Goal: Task Accomplishment & Management: Use online tool/utility

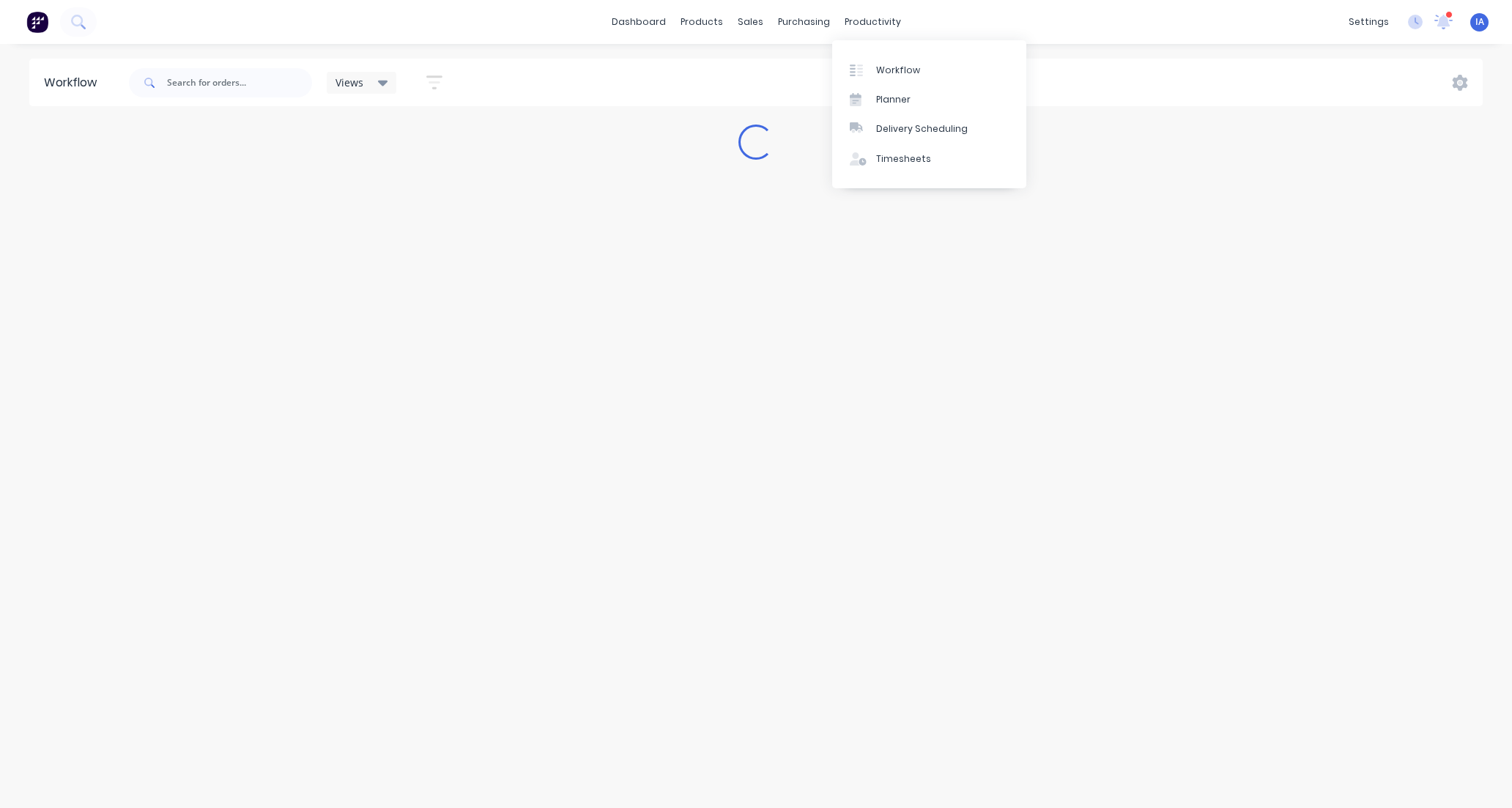
click at [915, 68] on div "Workflow" at bounding box center [898, 70] width 44 height 13
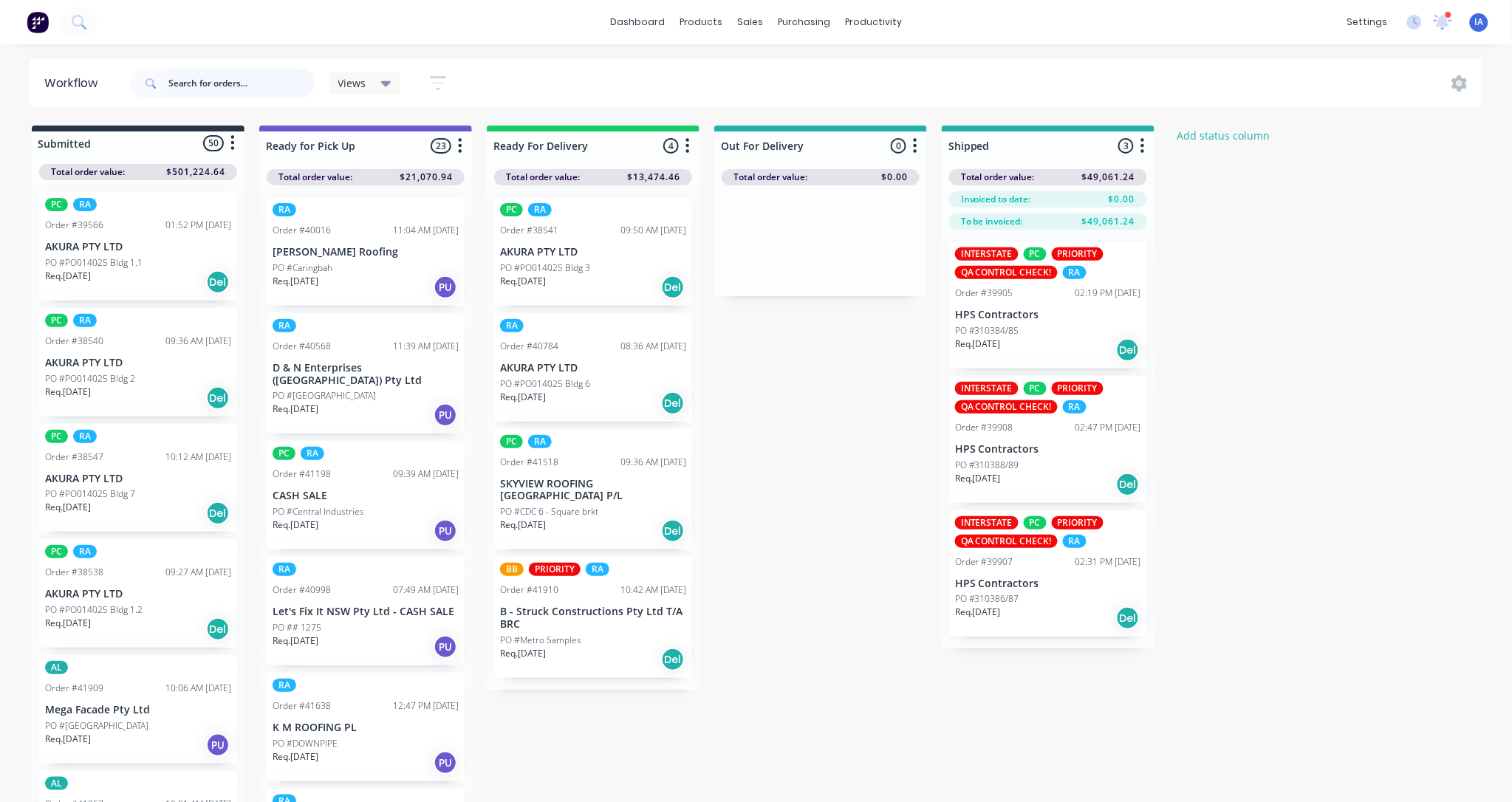
click at [201, 79] on input "text" at bounding box center [241, 83] width 146 height 30
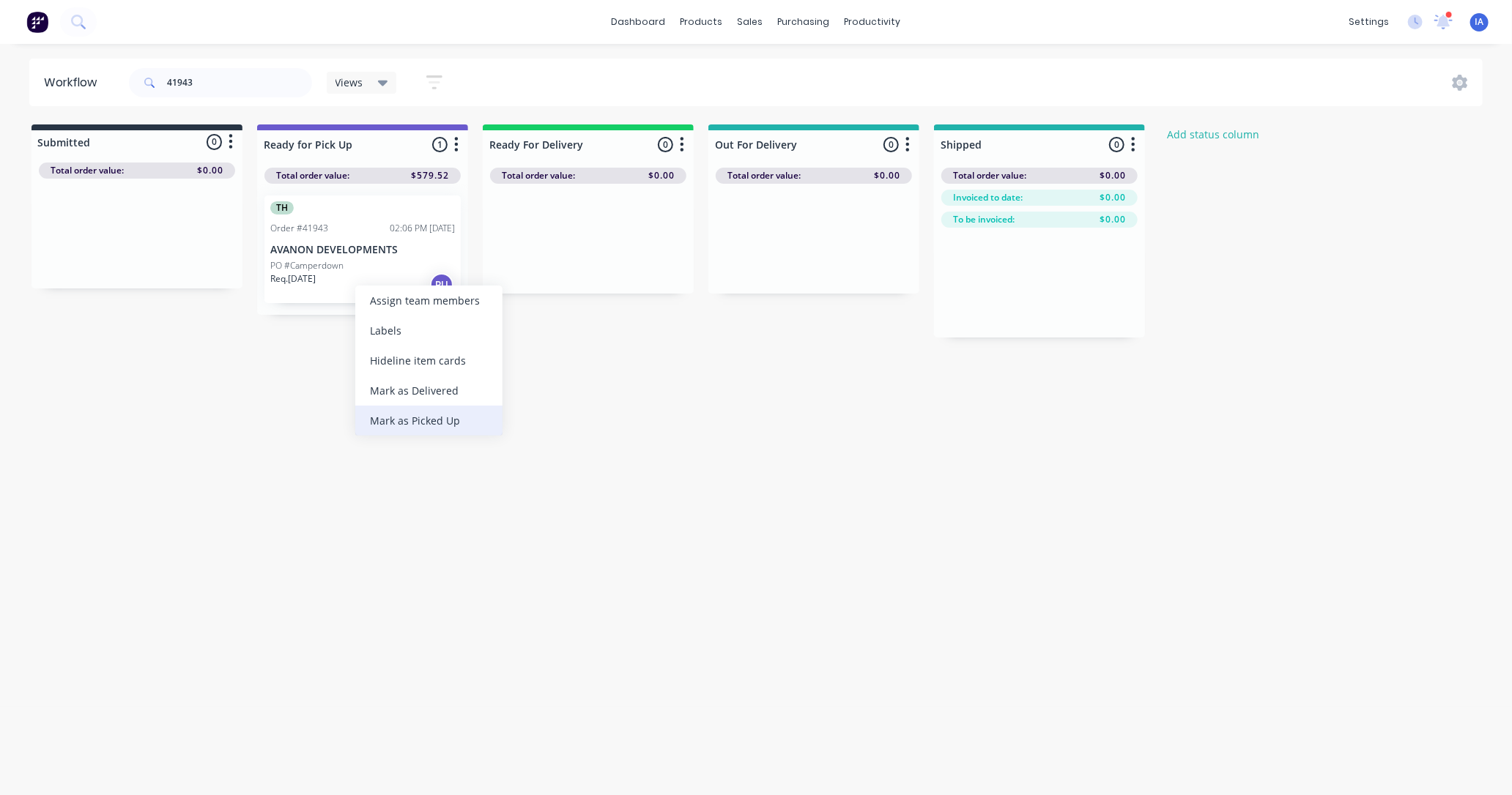
click at [422, 414] on div "Mark as Picked Up" at bounding box center [428, 421] width 147 height 30
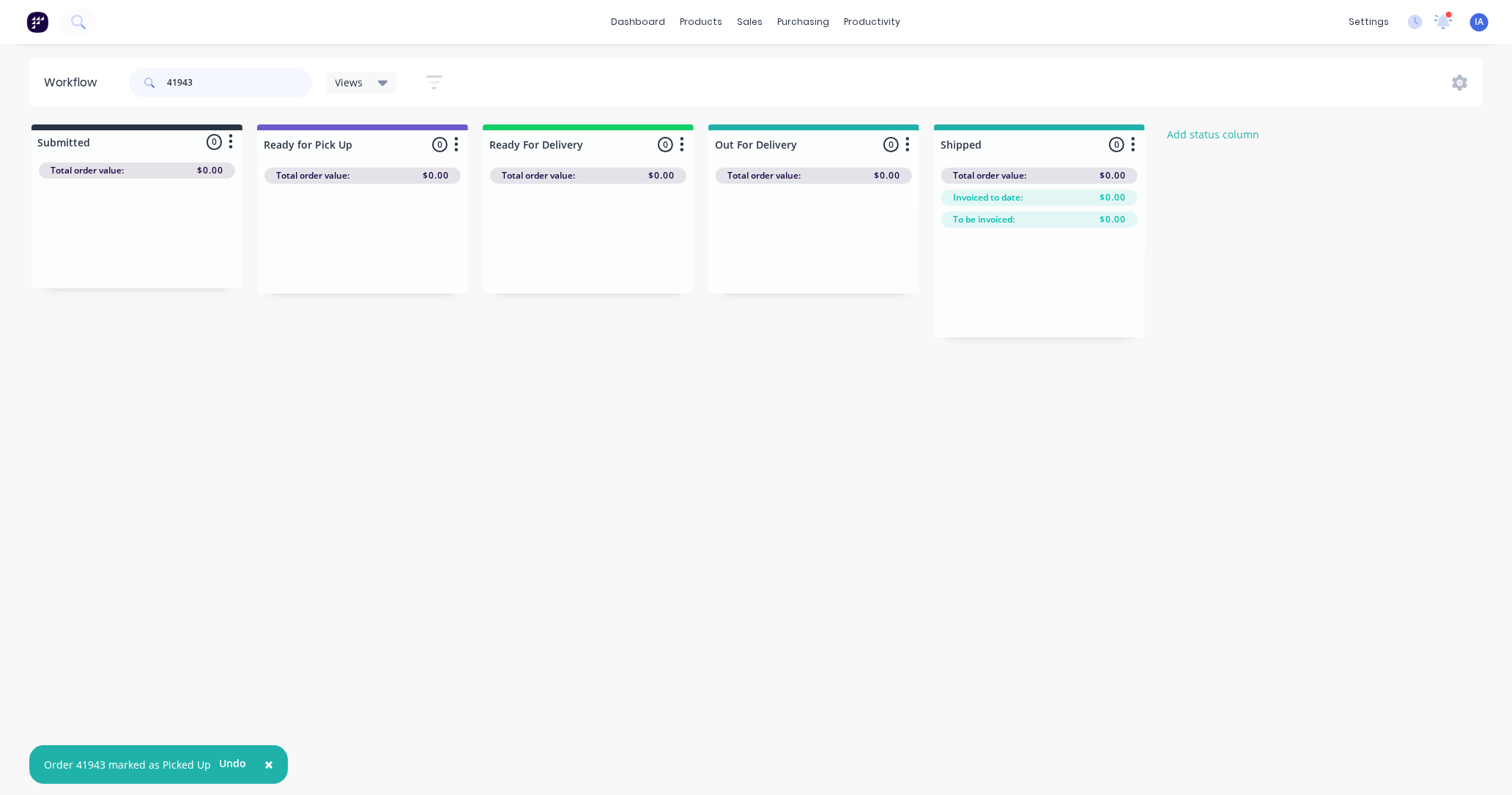
click at [221, 81] on input "41943" at bounding box center [239, 83] width 145 height 30
type input "4"
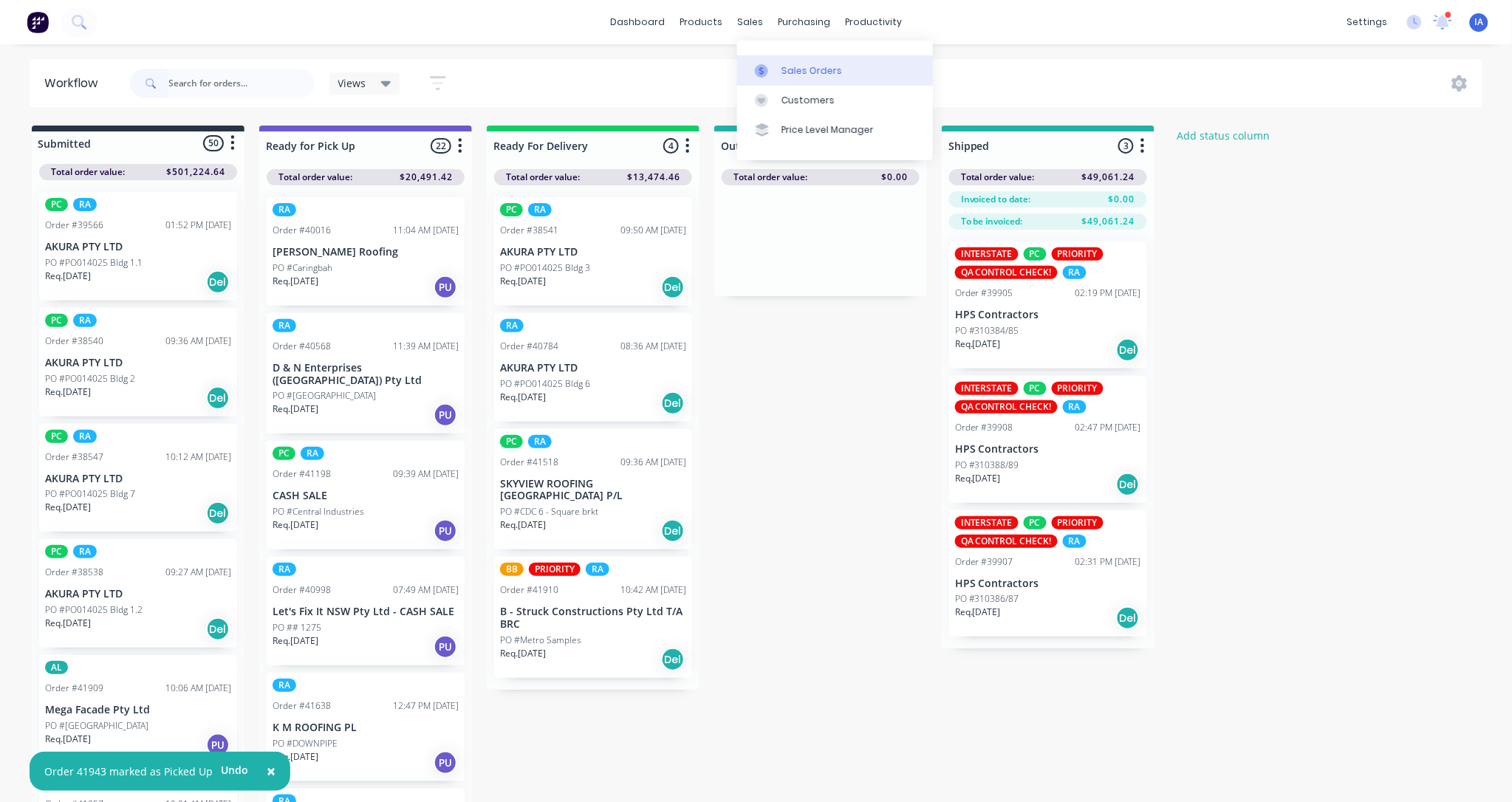
click at [822, 67] on div "Sales Orders" at bounding box center [812, 71] width 61 height 14
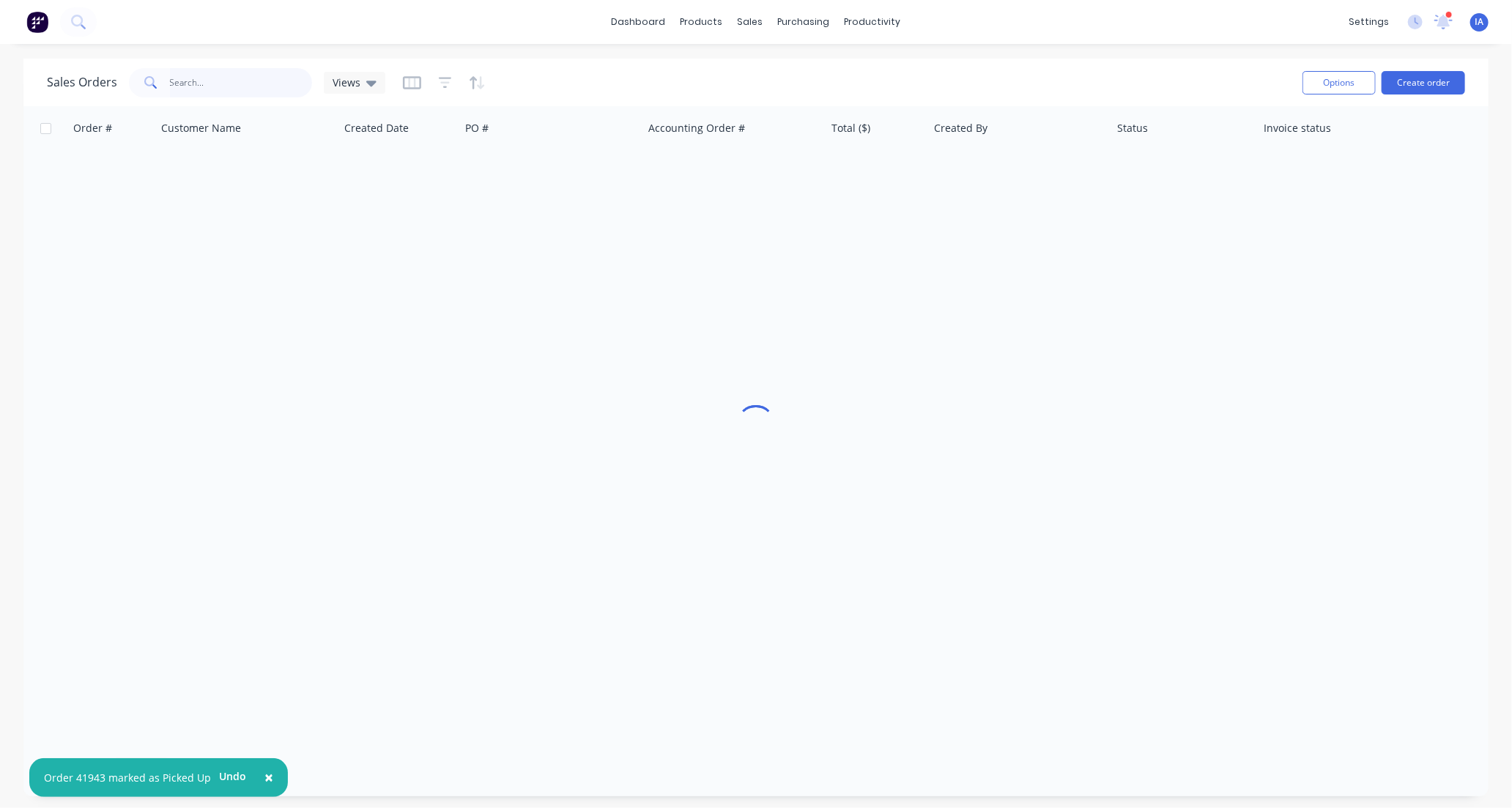
click at [248, 86] on input "text" at bounding box center [241, 83] width 143 height 30
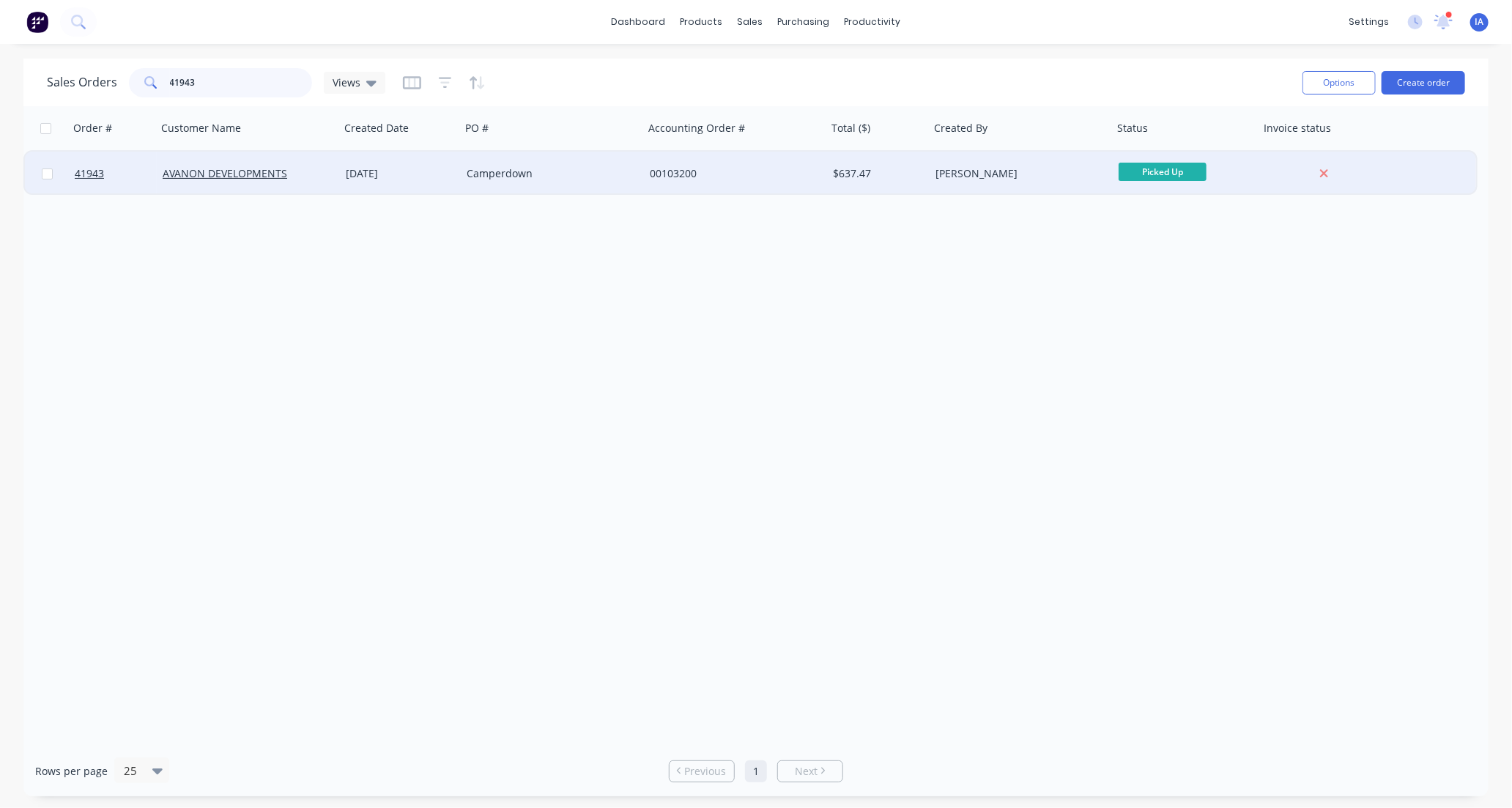
type input "41943"
click at [305, 190] on div "AVANON DEVELOPMENTS" at bounding box center [248, 174] width 183 height 44
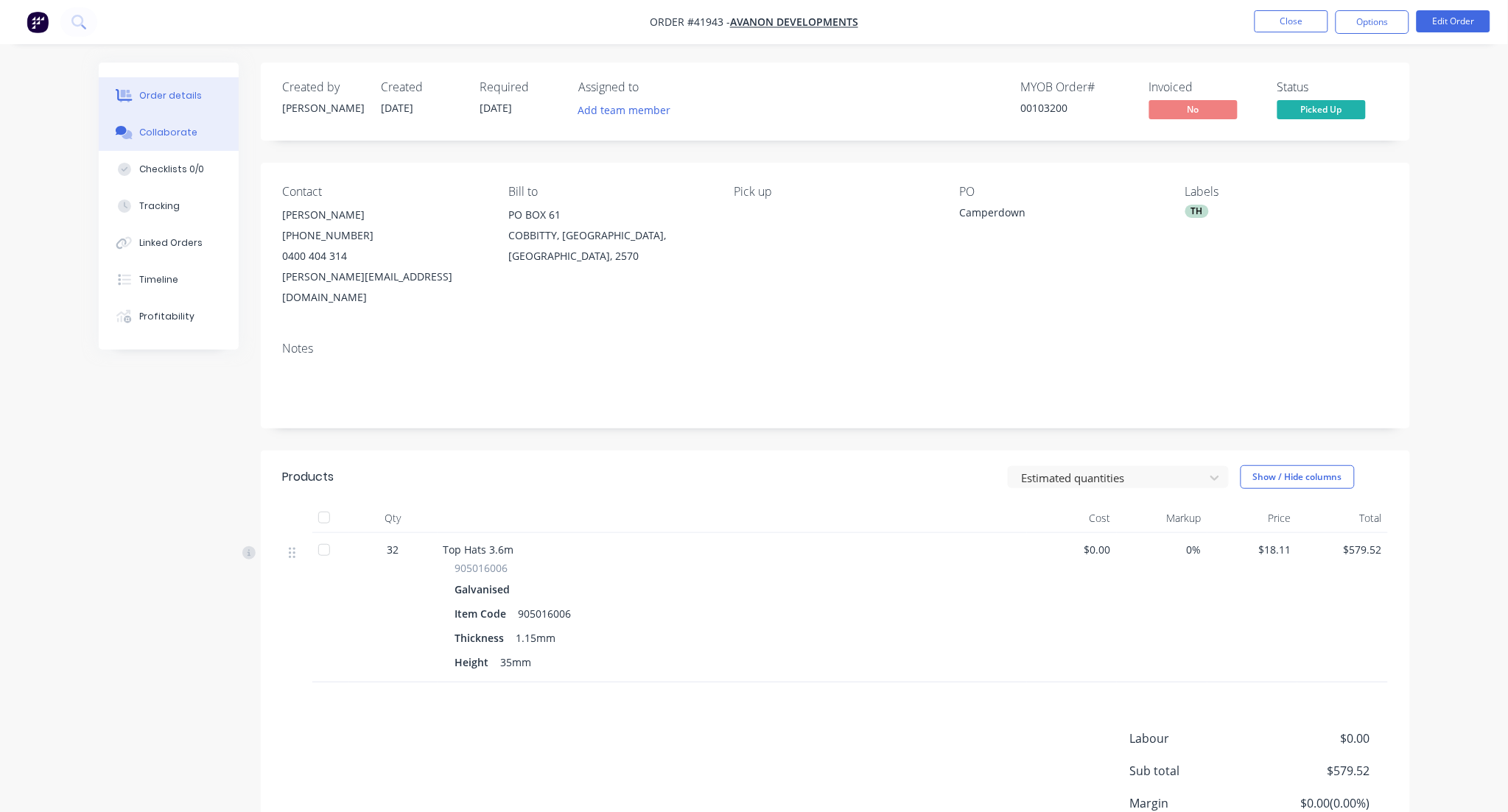
click at [179, 128] on div "Collaborate" at bounding box center [168, 132] width 58 height 14
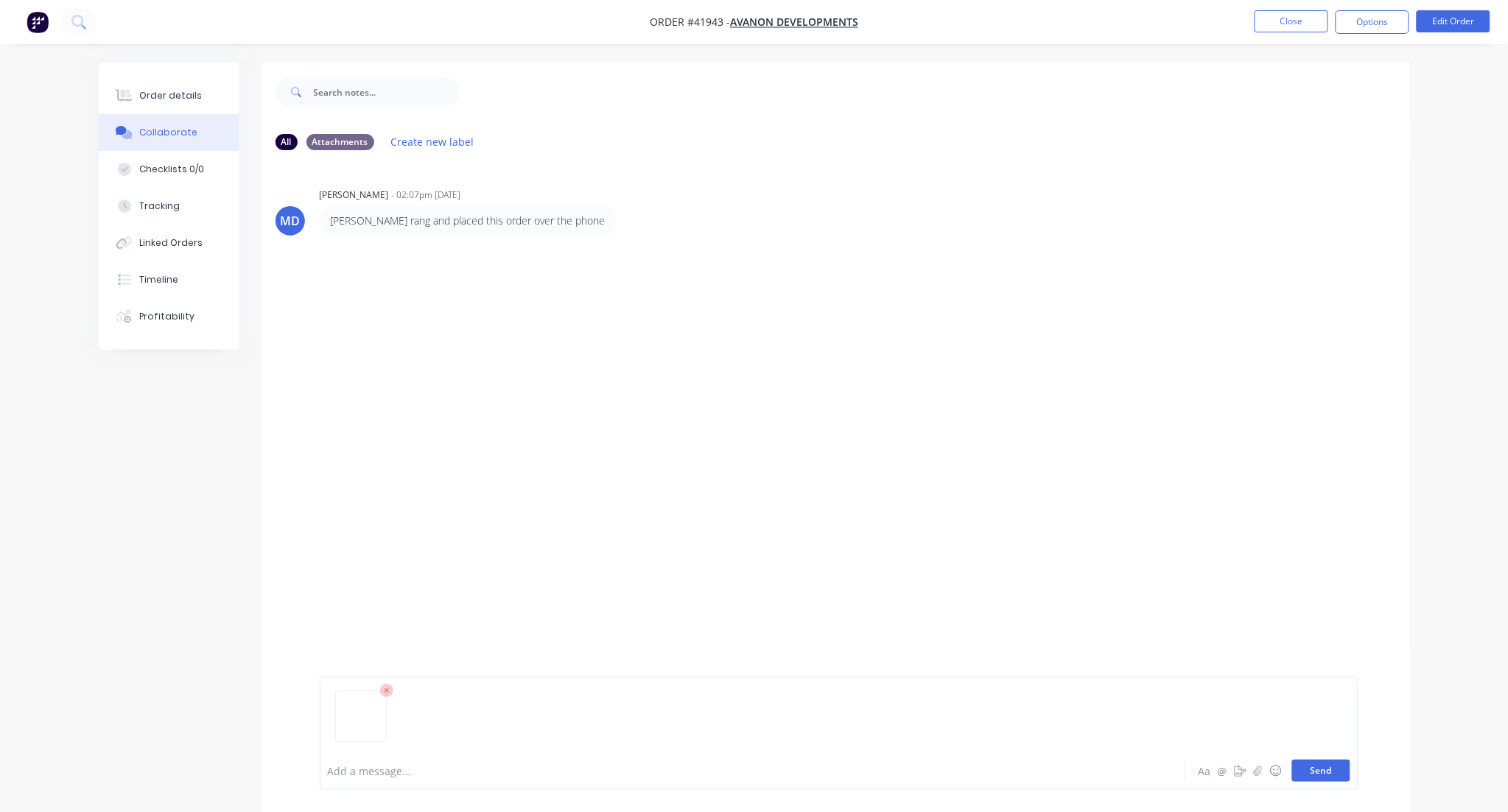
click at [1315, 770] on button "Send" at bounding box center [1322, 770] width 58 height 22
click at [1287, 23] on button "Close" at bounding box center [1292, 21] width 73 height 22
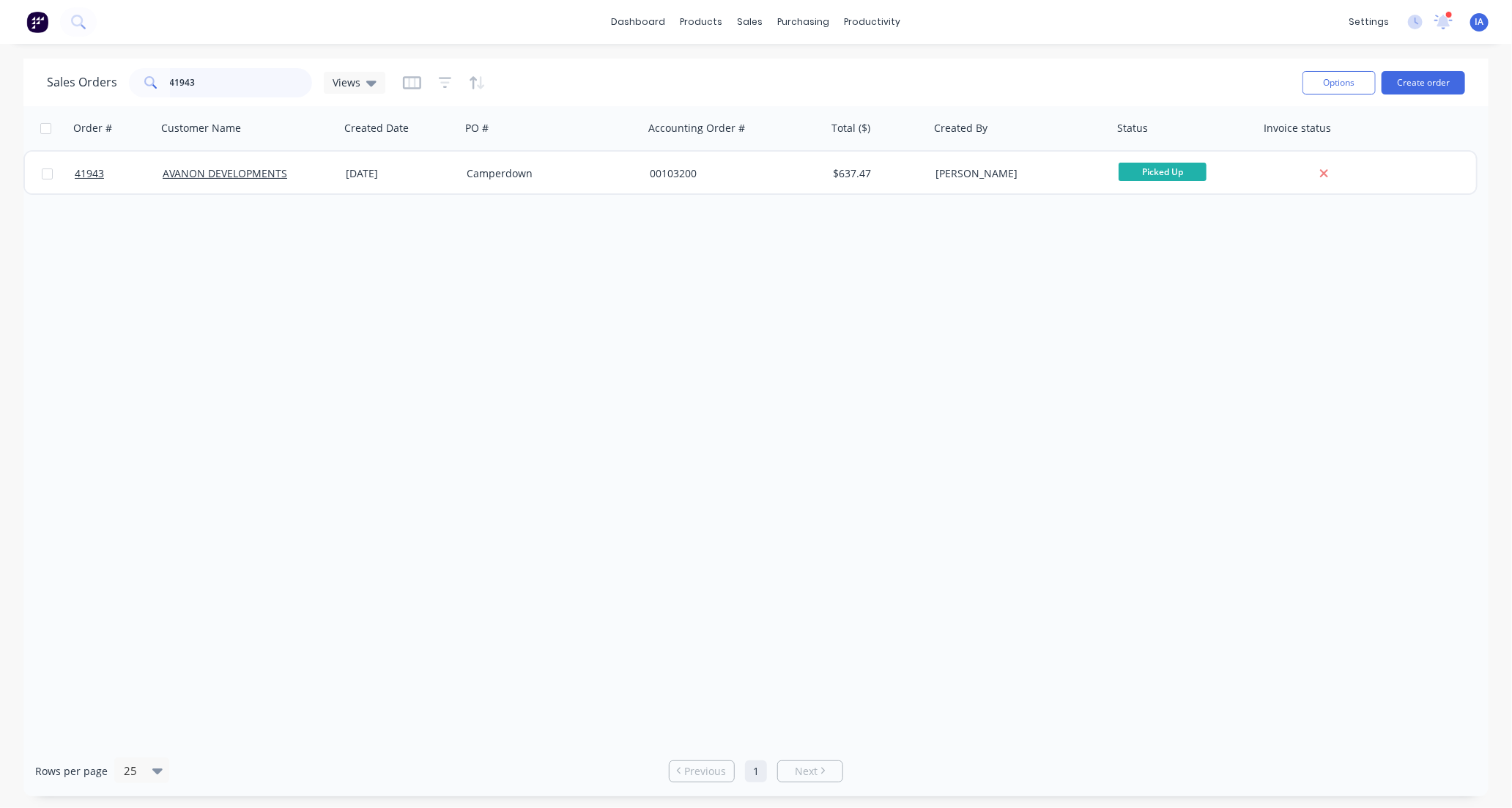
click at [246, 85] on input "41943" at bounding box center [241, 83] width 143 height 30
type input "4"
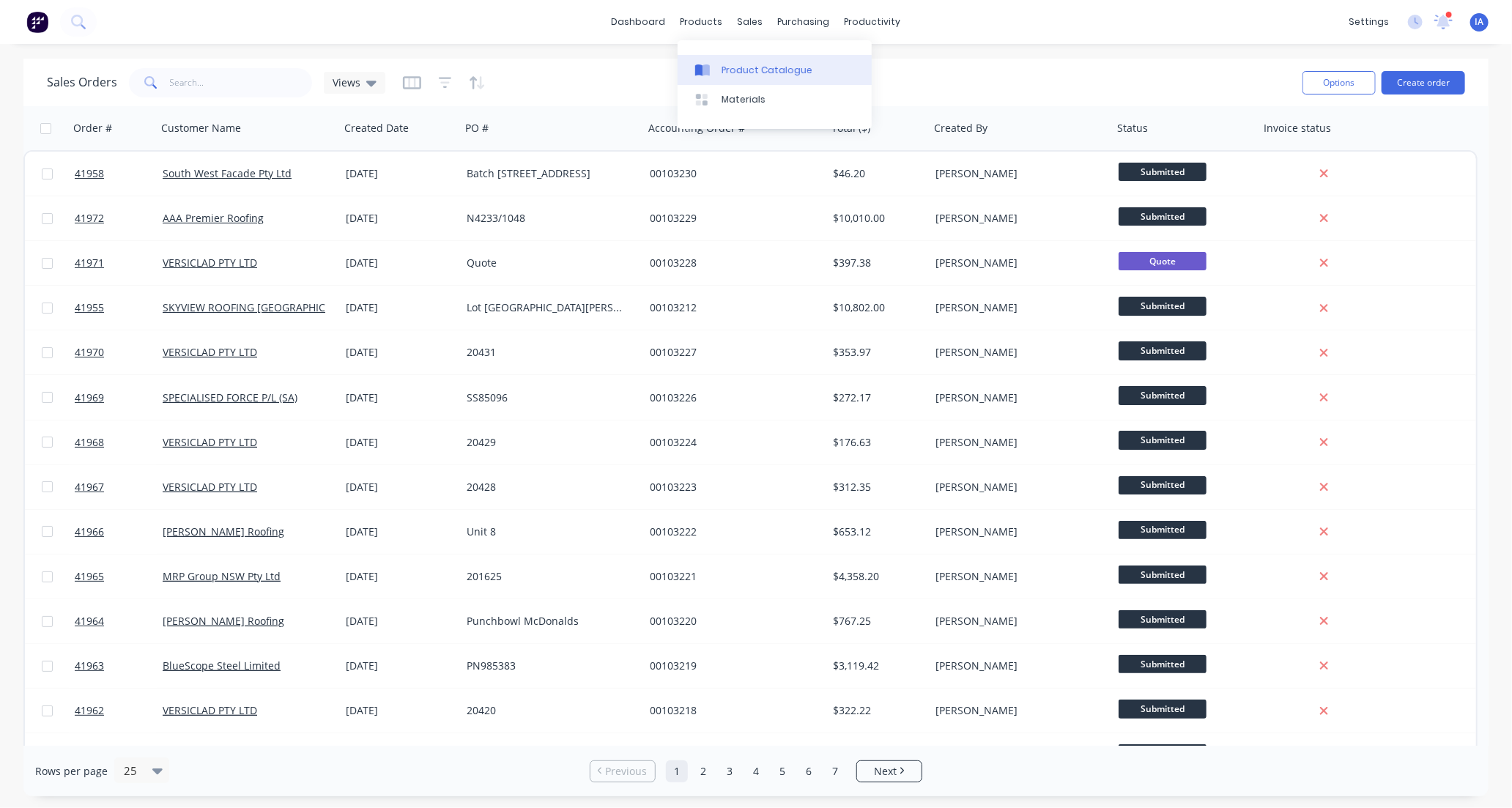
click at [737, 67] on div "Product Catalogue" at bounding box center [767, 70] width 91 height 13
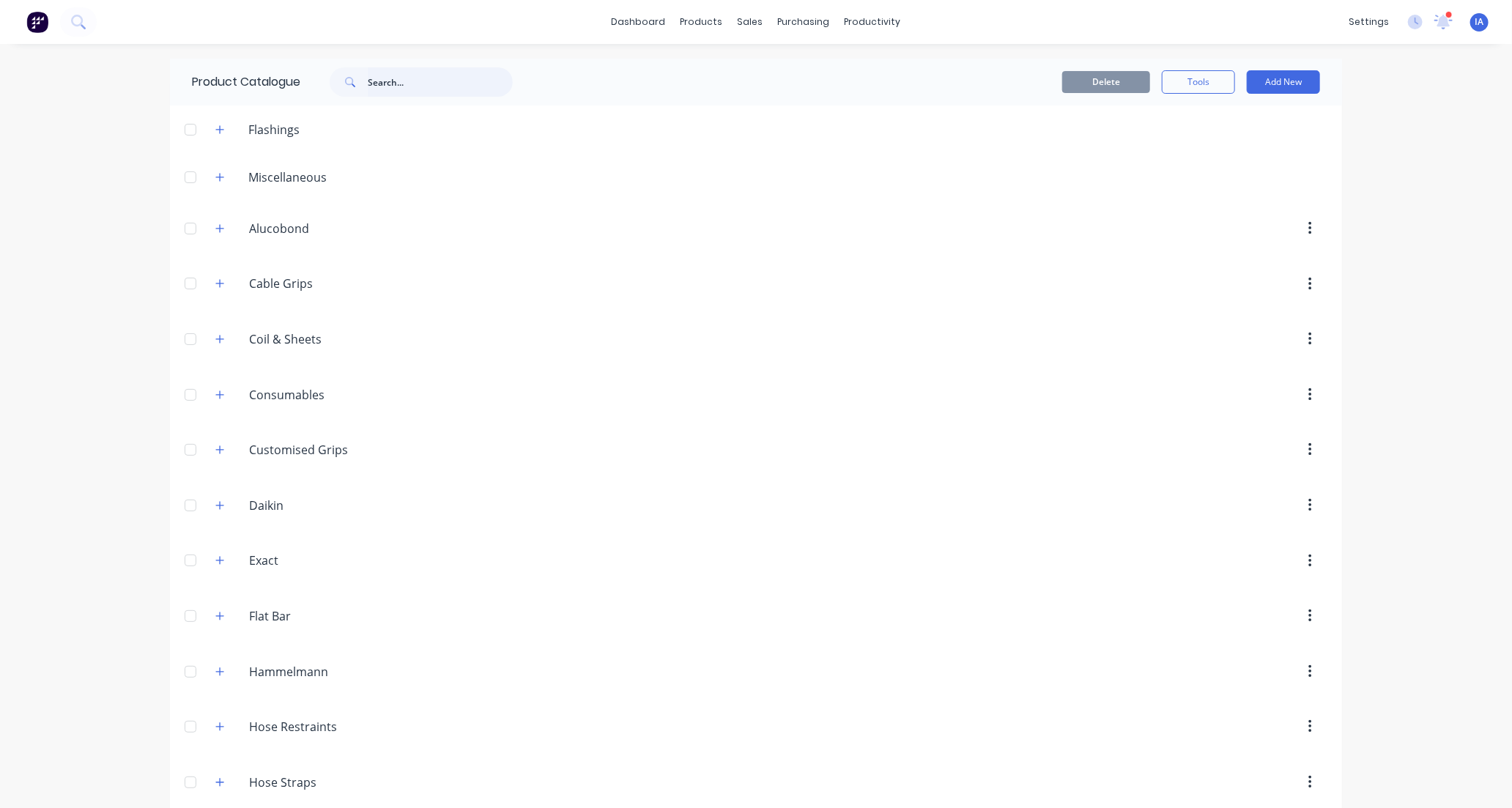
click at [420, 77] on input "text" at bounding box center [440, 82] width 145 height 30
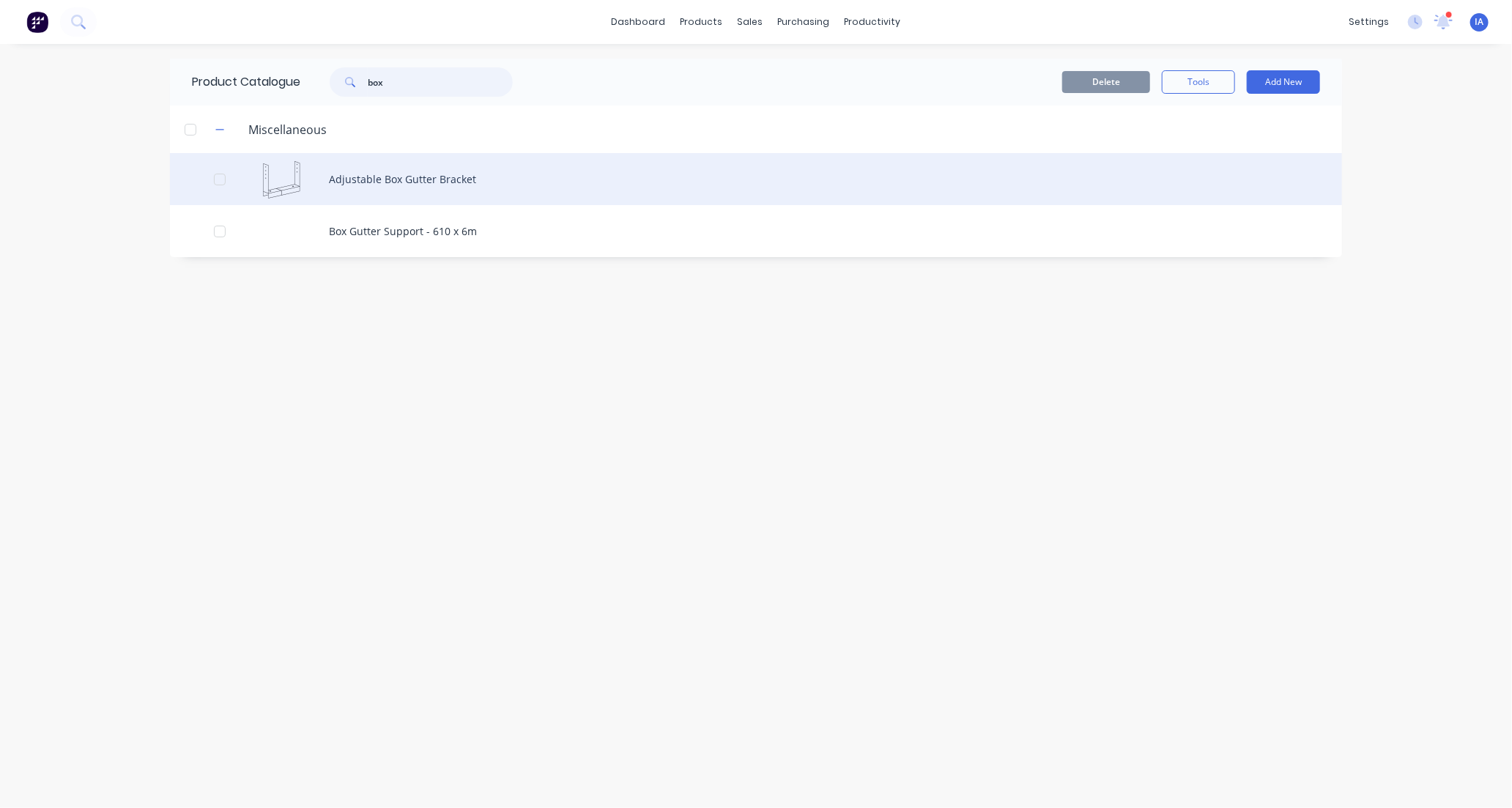
type input "box"
click at [730, 171] on div "Adjustable Box Gutter Bracket" at bounding box center [756, 179] width 1172 height 52
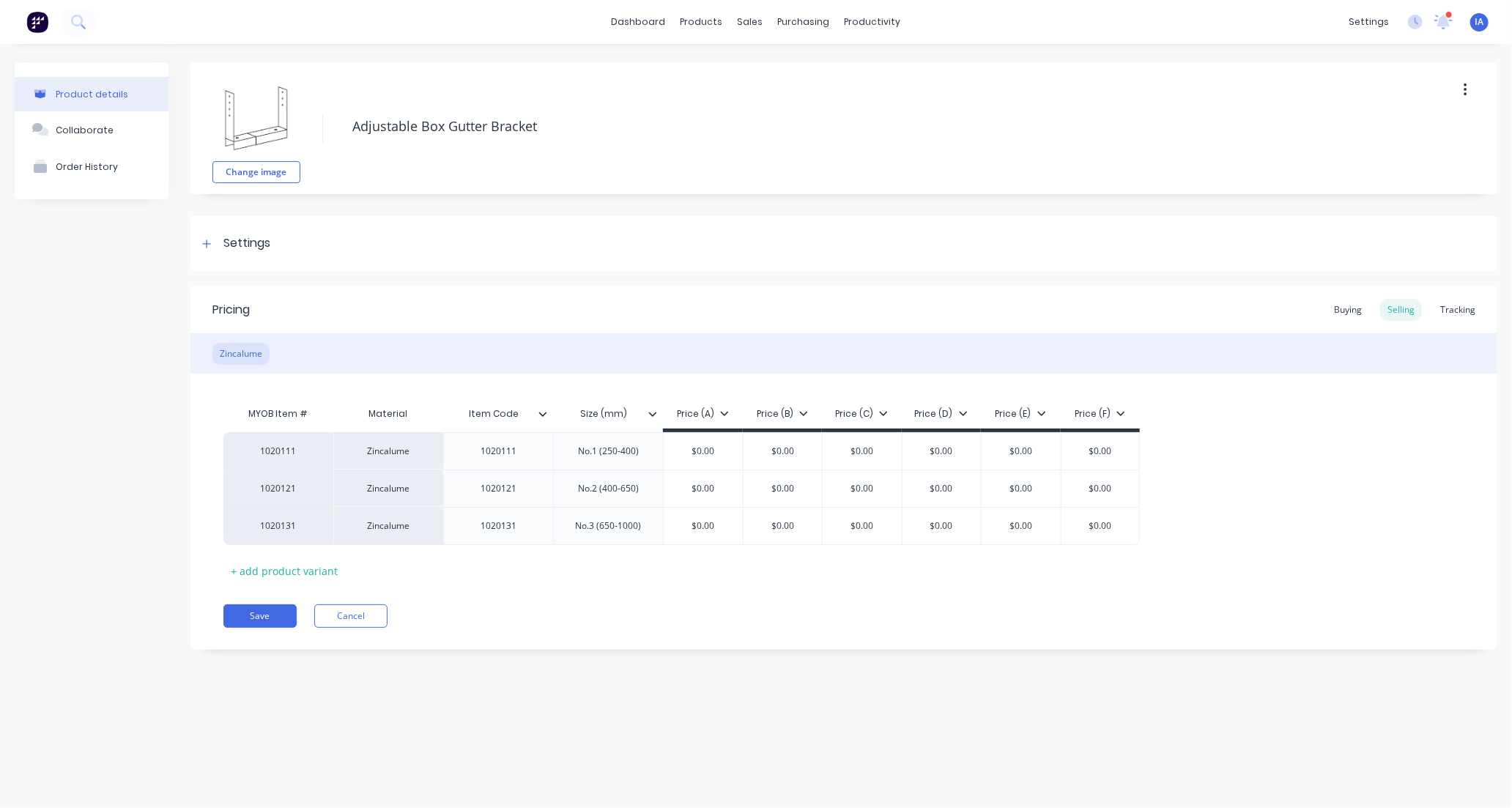
type textarea "x"
click at [1462, 306] on div "Tracking" at bounding box center [1458, 309] width 50 height 22
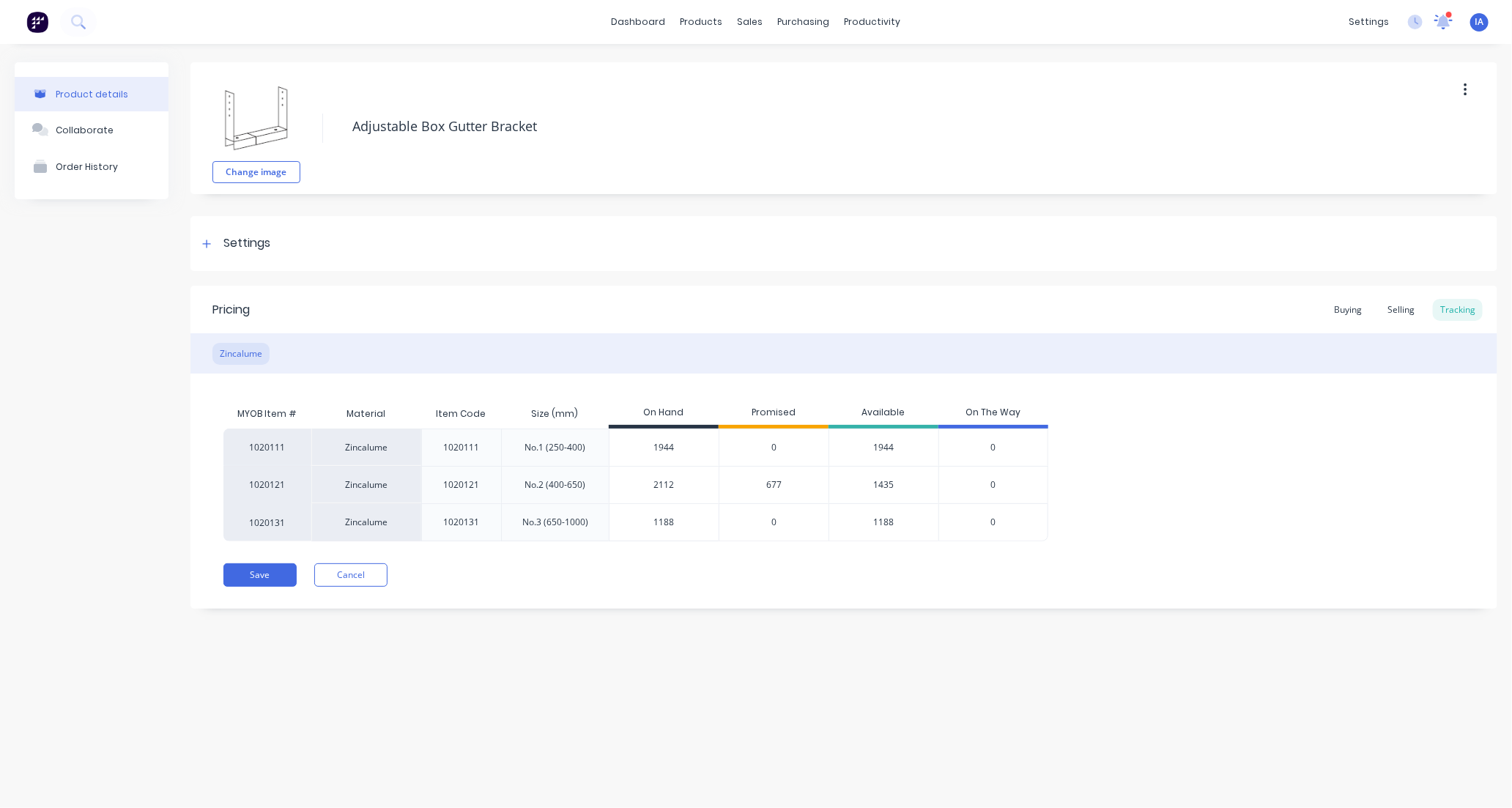
click at [1445, 19] on icon at bounding box center [1444, 19] width 13 height 12
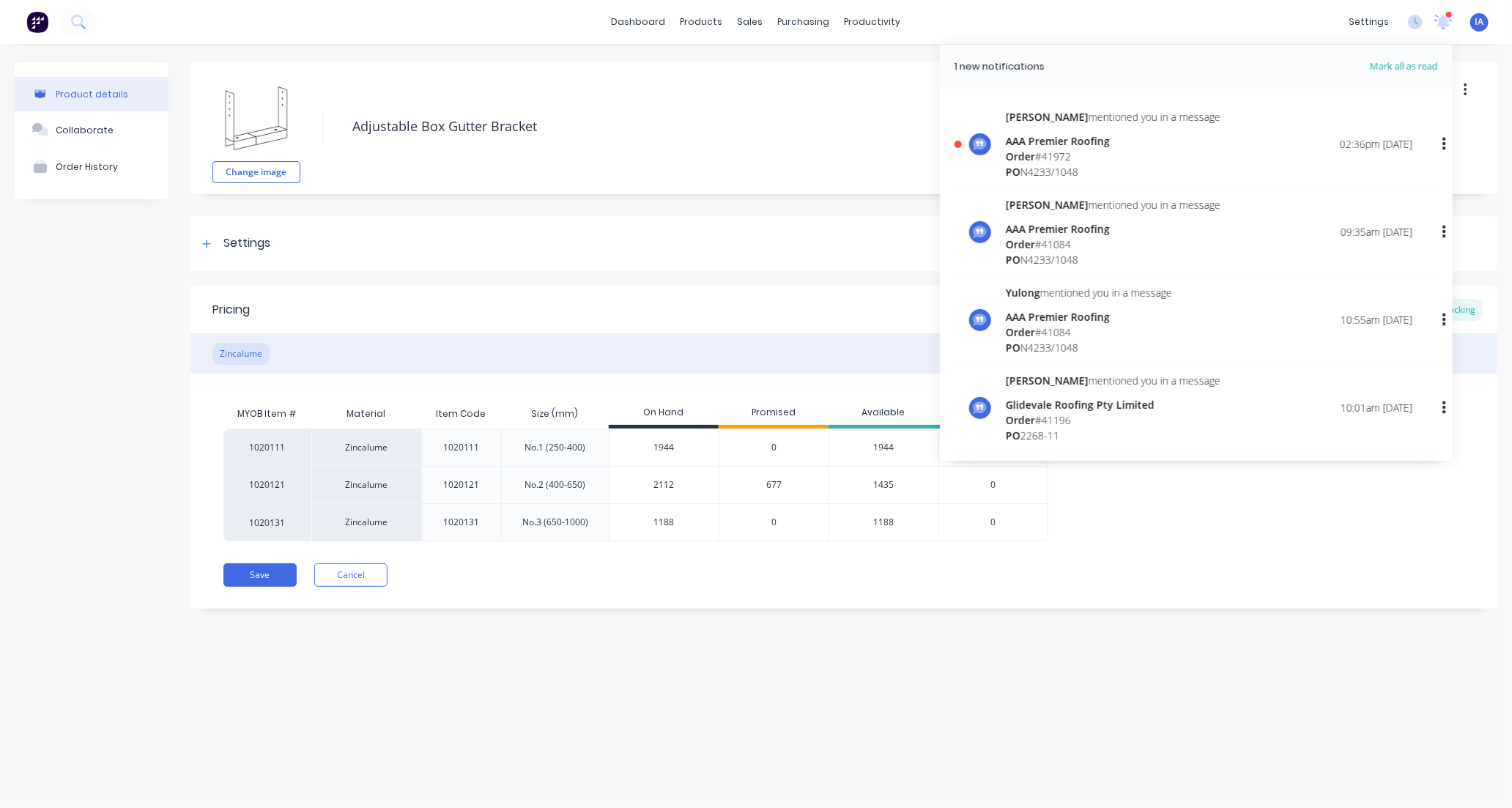
click at [1150, 165] on div "PO N4233/1048" at bounding box center [1112, 172] width 214 height 15
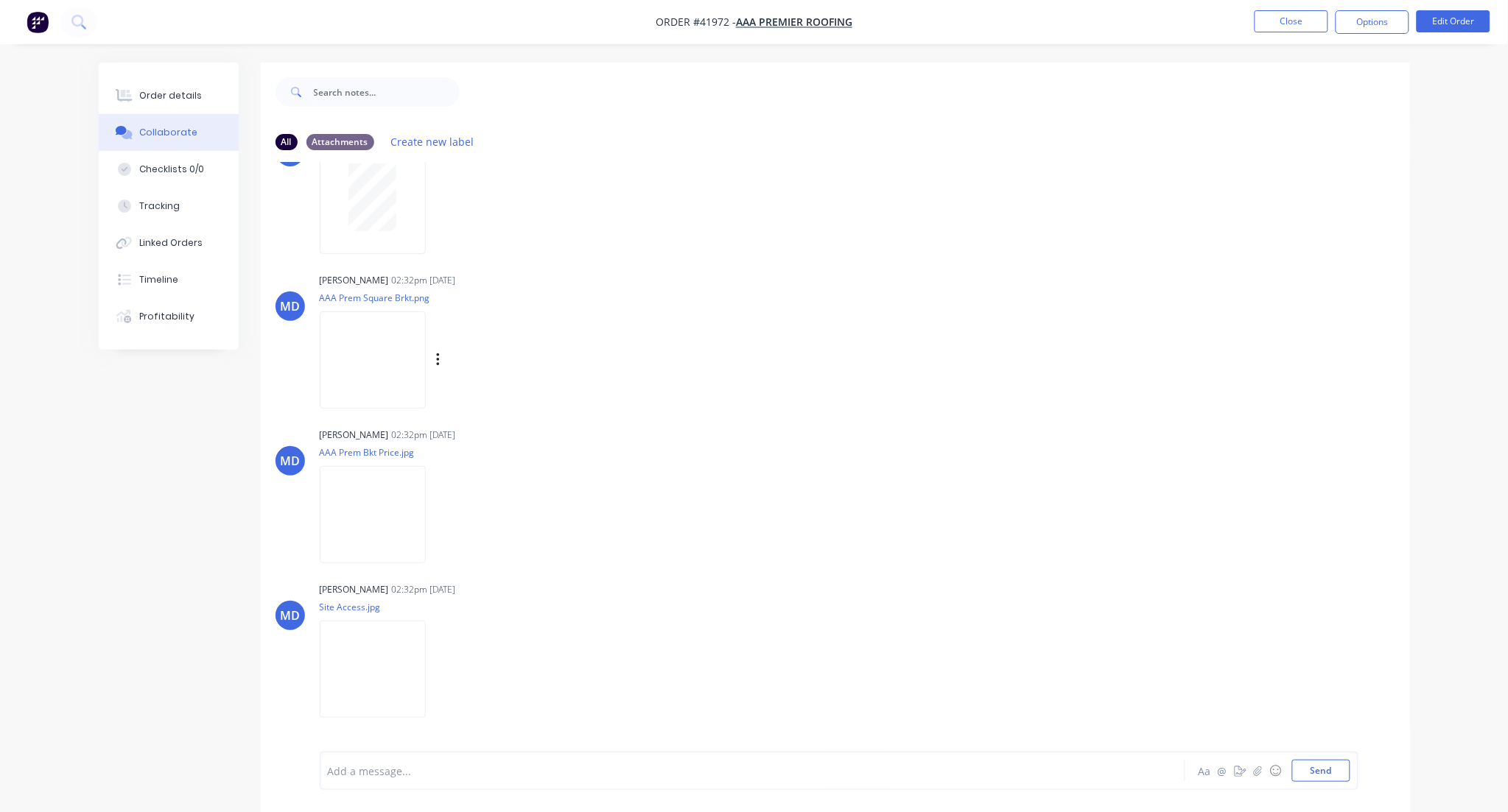
scroll to position [177, 0]
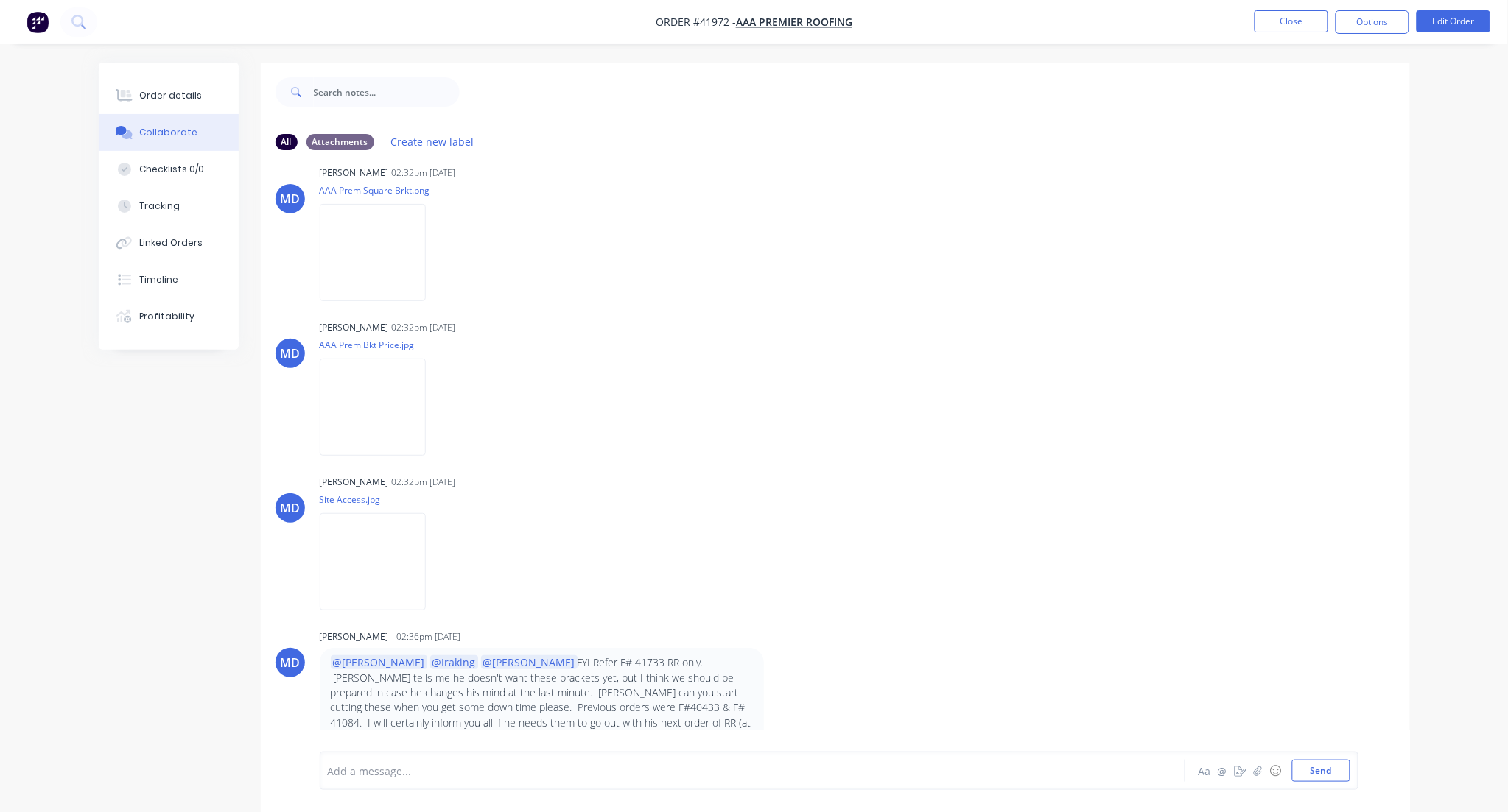
click at [720, 720] on p "@Tobias @[GEOGRAPHIC_DATA] @[PERSON_NAME] FYI Refer F# 41733 RR only. [PERSON_N…" at bounding box center [541, 700] width 422 height 90
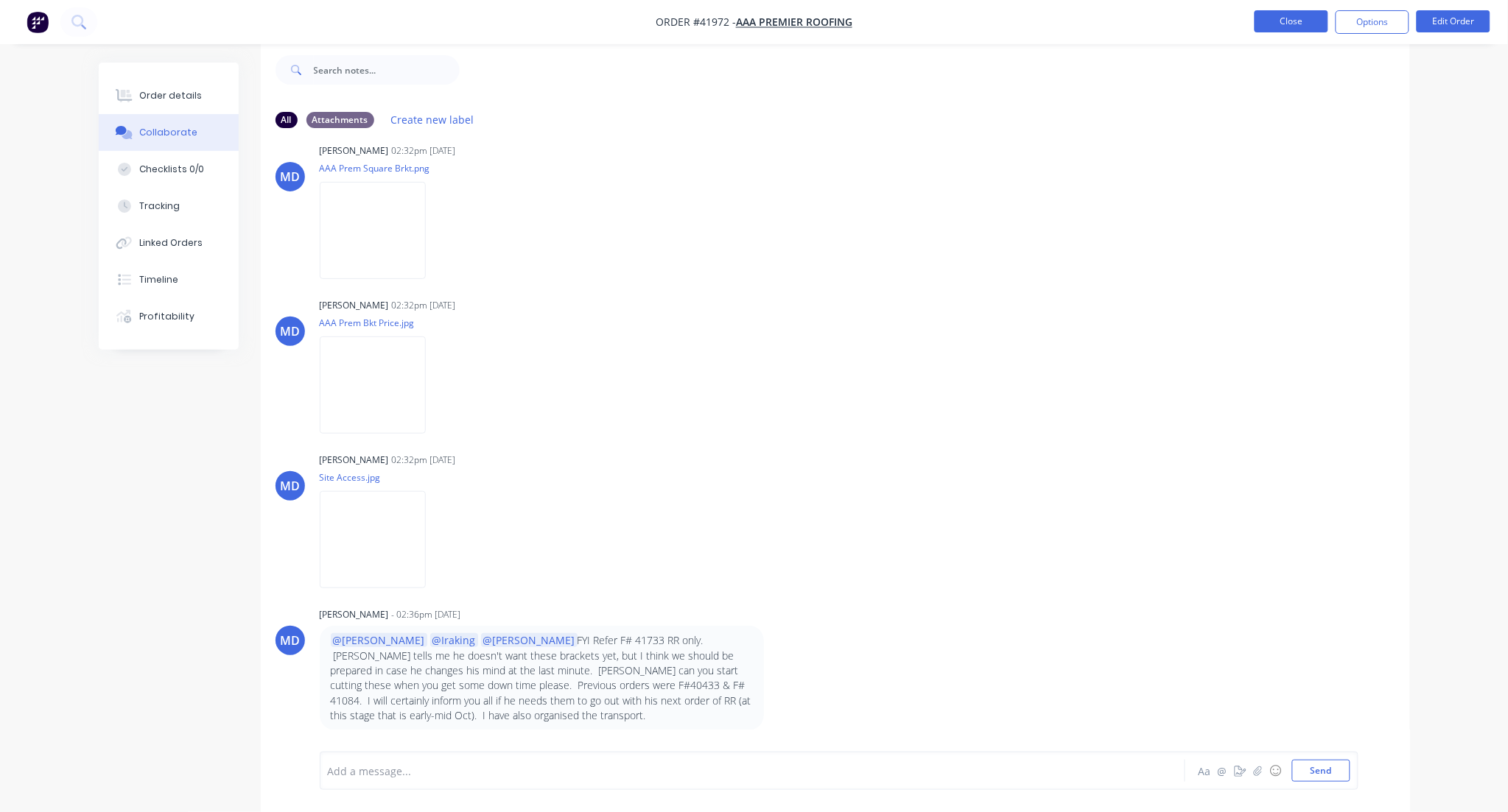
click at [1310, 19] on button "Close" at bounding box center [1292, 21] width 73 height 22
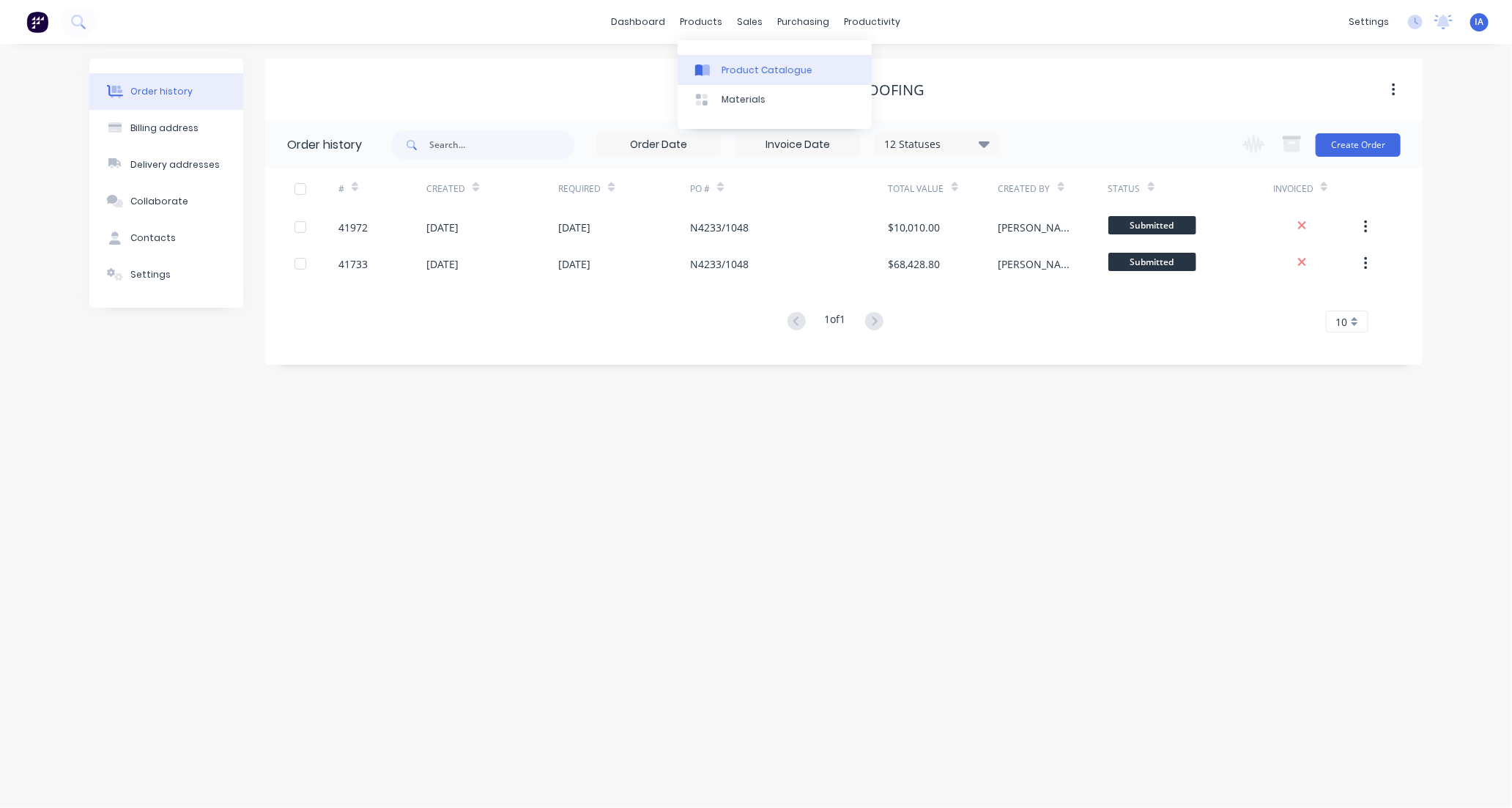
click at [743, 63] on div "Product Catalogue" at bounding box center [767, 70] width 91 height 13
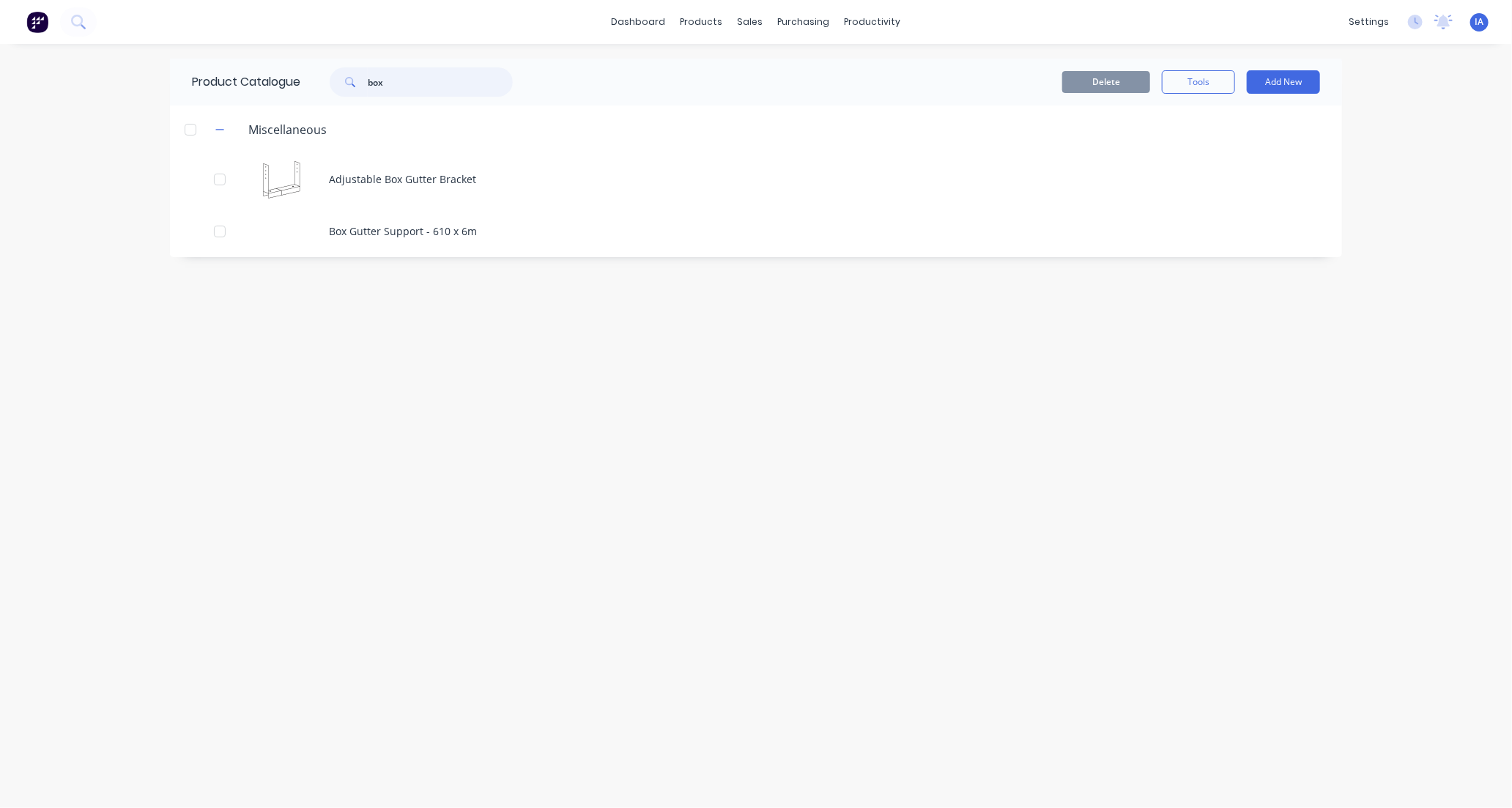
click at [463, 93] on input "box" at bounding box center [440, 82] width 145 height 30
type input "b"
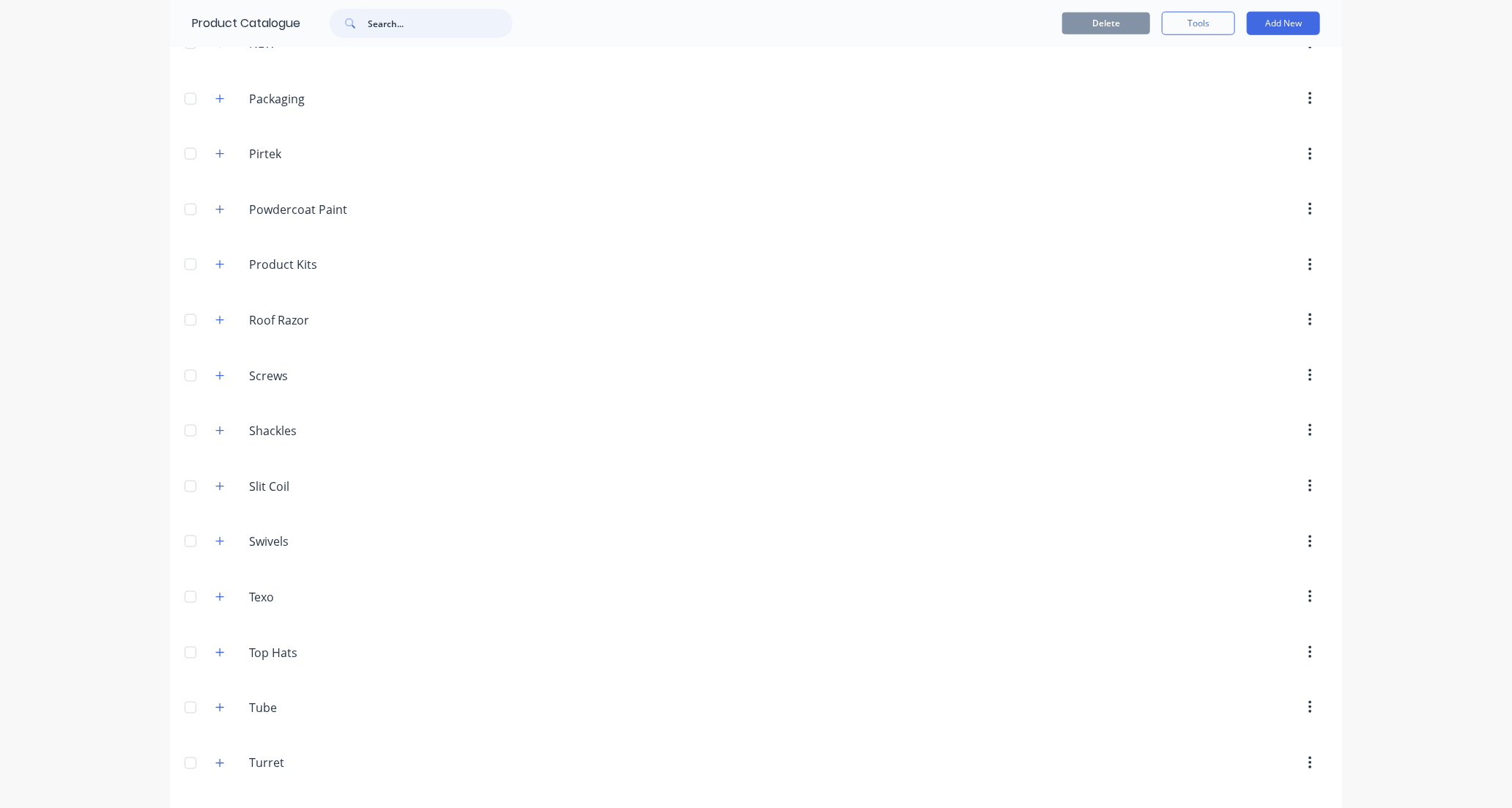
scroll to position [1073, 0]
click at [215, 212] on icon "button" at bounding box center [219, 211] width 9 height 11
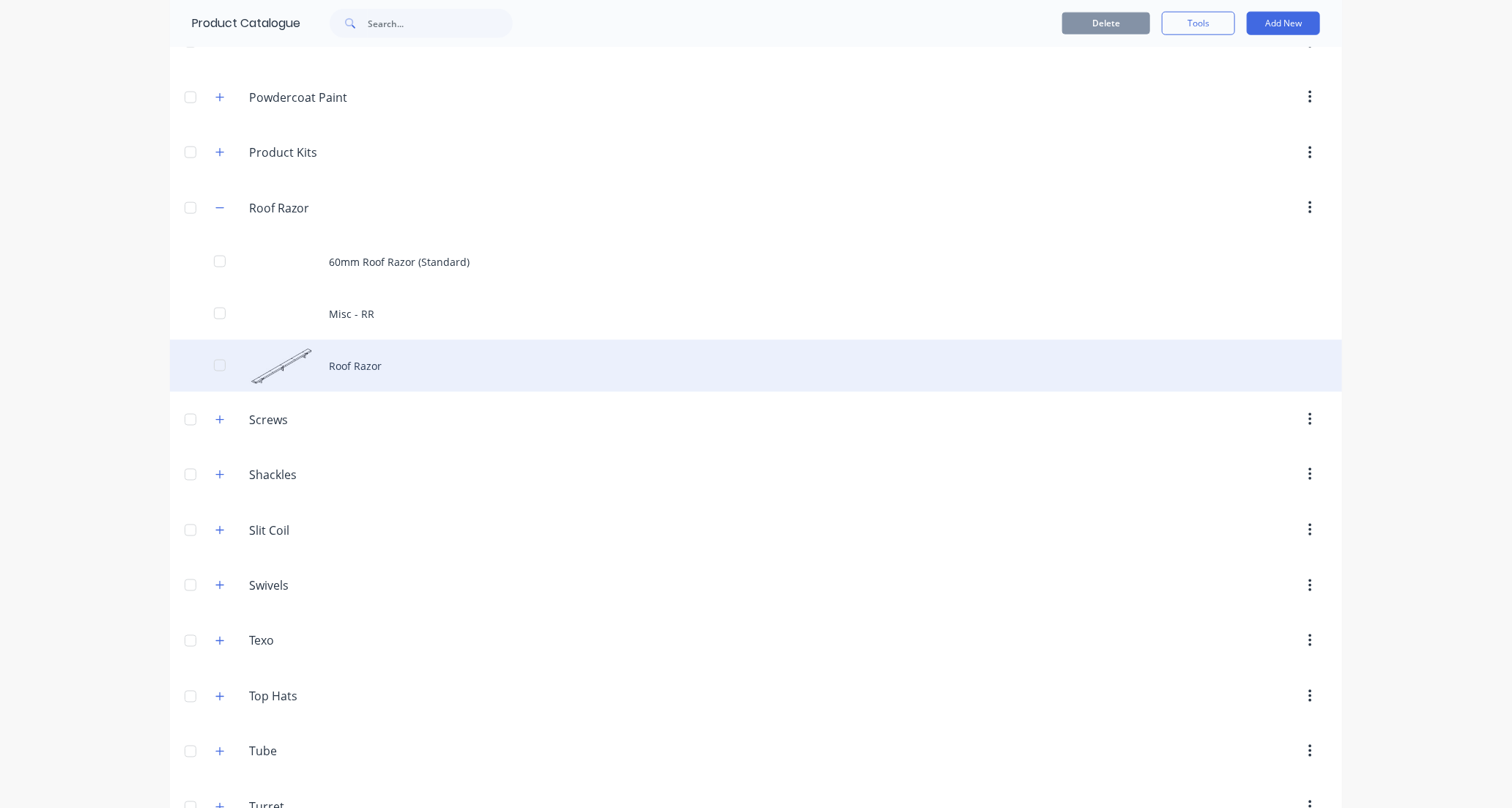
click at [471, 375] on div "Roof Razor" at bounding box center [756, 366] width 1172 height 52
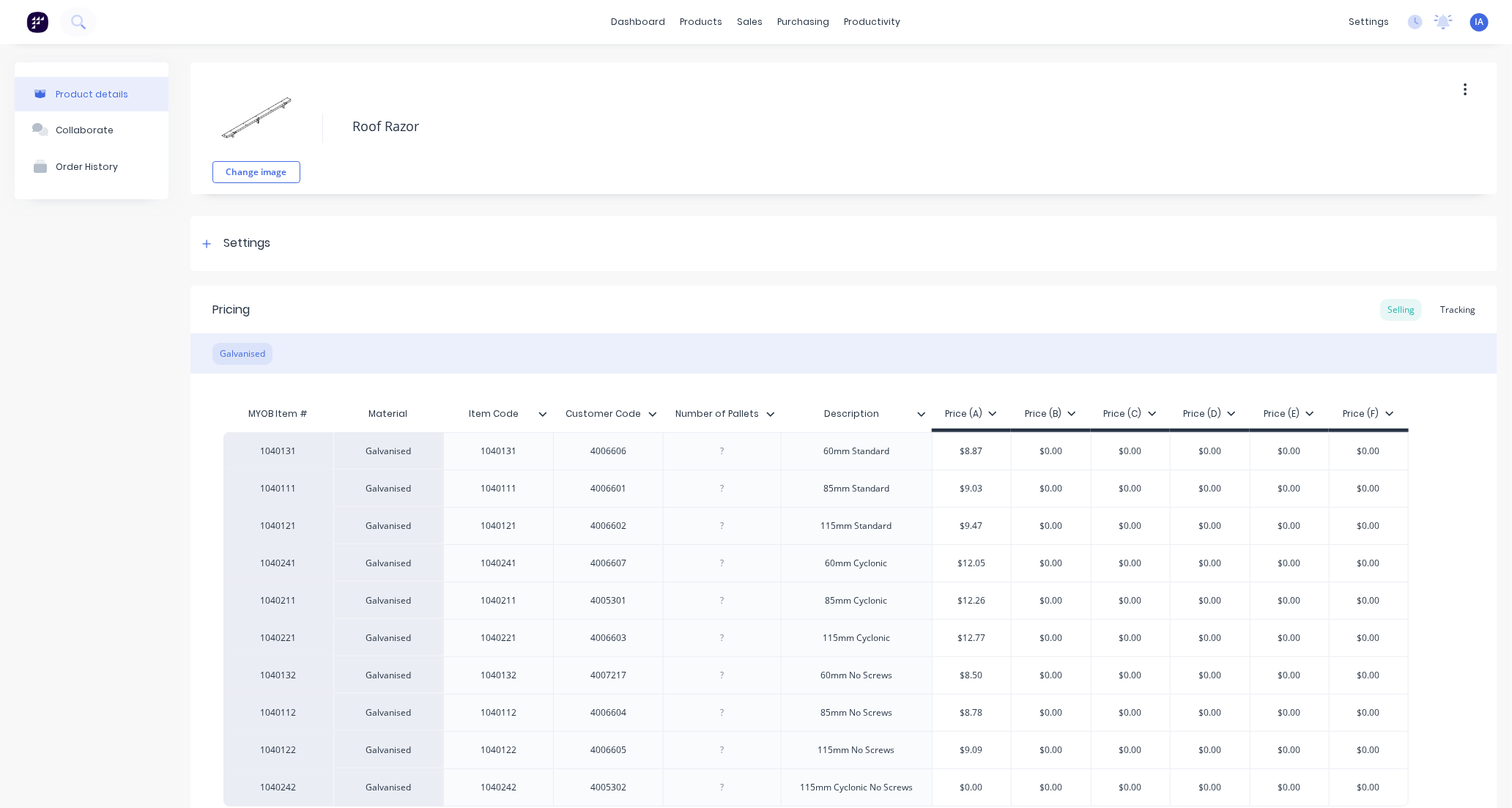
type textarea "x"
click at [1455, 310] on div "Tracking" at bounding box center [1458, 309] width 50 height 22
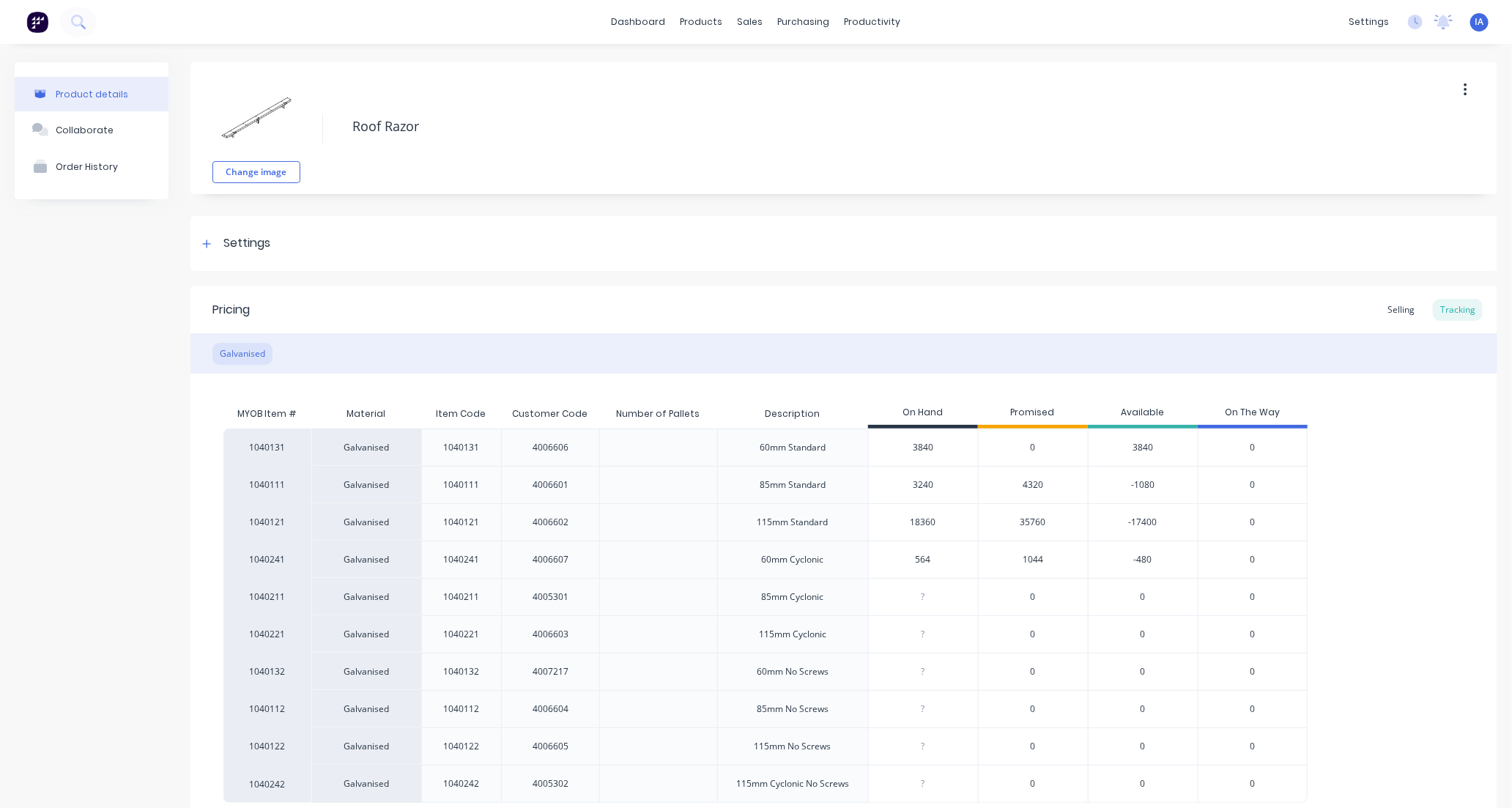
click at [918, 522] on input "18360" at bounding box center [924, 523] width 110 height 13
type input "180"
type textarea "x"
type input "18720"
type textarea "x"
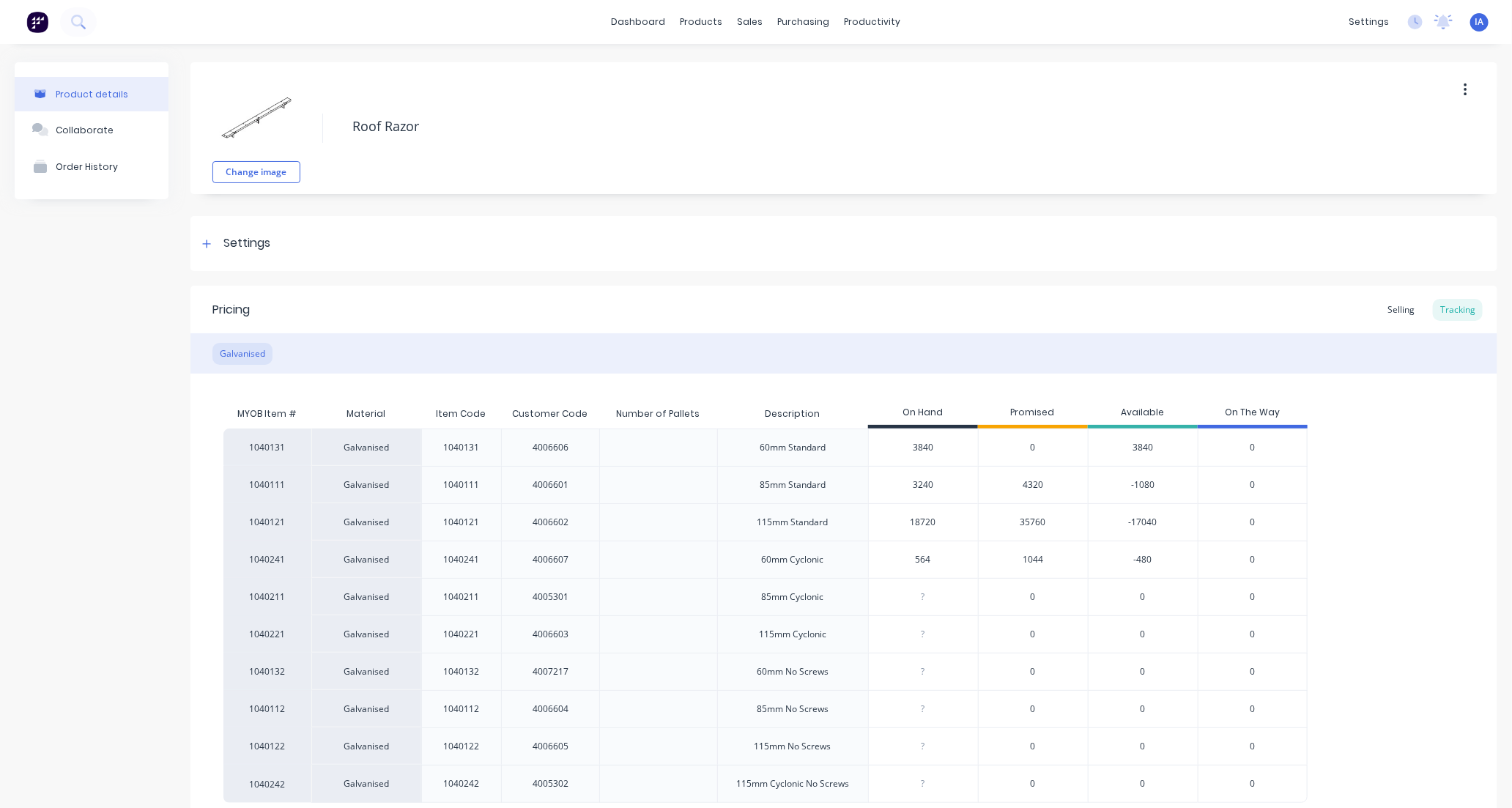
type input "18720"
click at [1373, 564] on div "1040131 Galvanised 1040131 4006606 60mm Standard 3840 0 3840 0 1040111 Galvanis…" at bounding box center [844, 616] width 1241 height 375
drag, startPoint x: 919, startPoint y: 485, endPoint x: 1049, endPoint y: 511, distance: 132.6
click at [921, 486] on input "3240" at bounding box center [924, 485] width 110 height 13
type input "30"
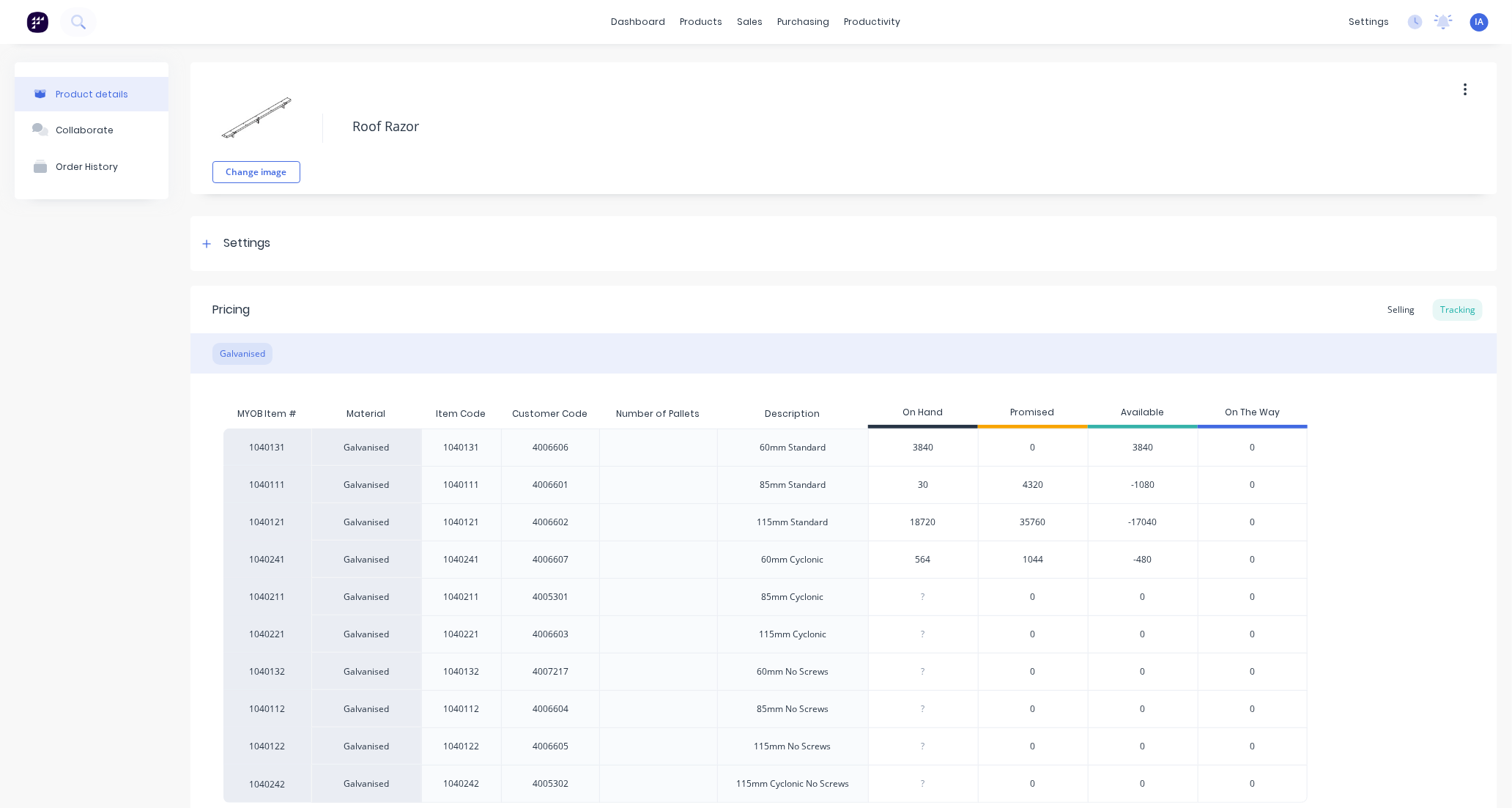
type textarea "x"
type input "3420"
type textarea "x"
type input "3420"
click at [1412, 528] on div "1040131 Galvanised 1040131 4006606 60mm Standard 3840 0 3840 0 1040111 Galvanis…" at bounding box center [844, 616] width 1241 height 375
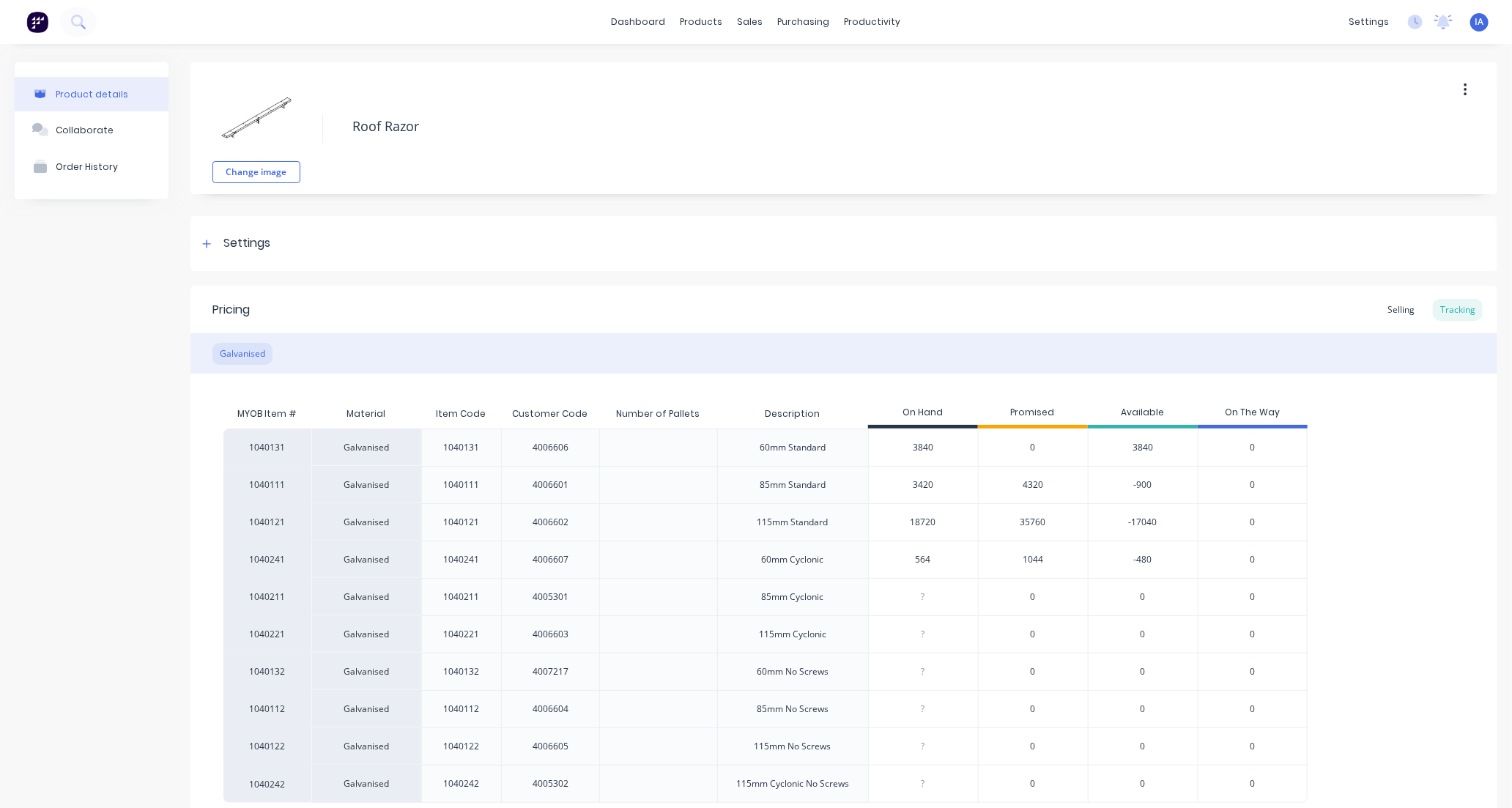
click at [1369, 613] on div "1040131 Galvanised 1040131 4006606 60mm Standard 3840 0 3840 0 1040111 Galvanis…" at bounding box center [844, 616] width 1241 height 375
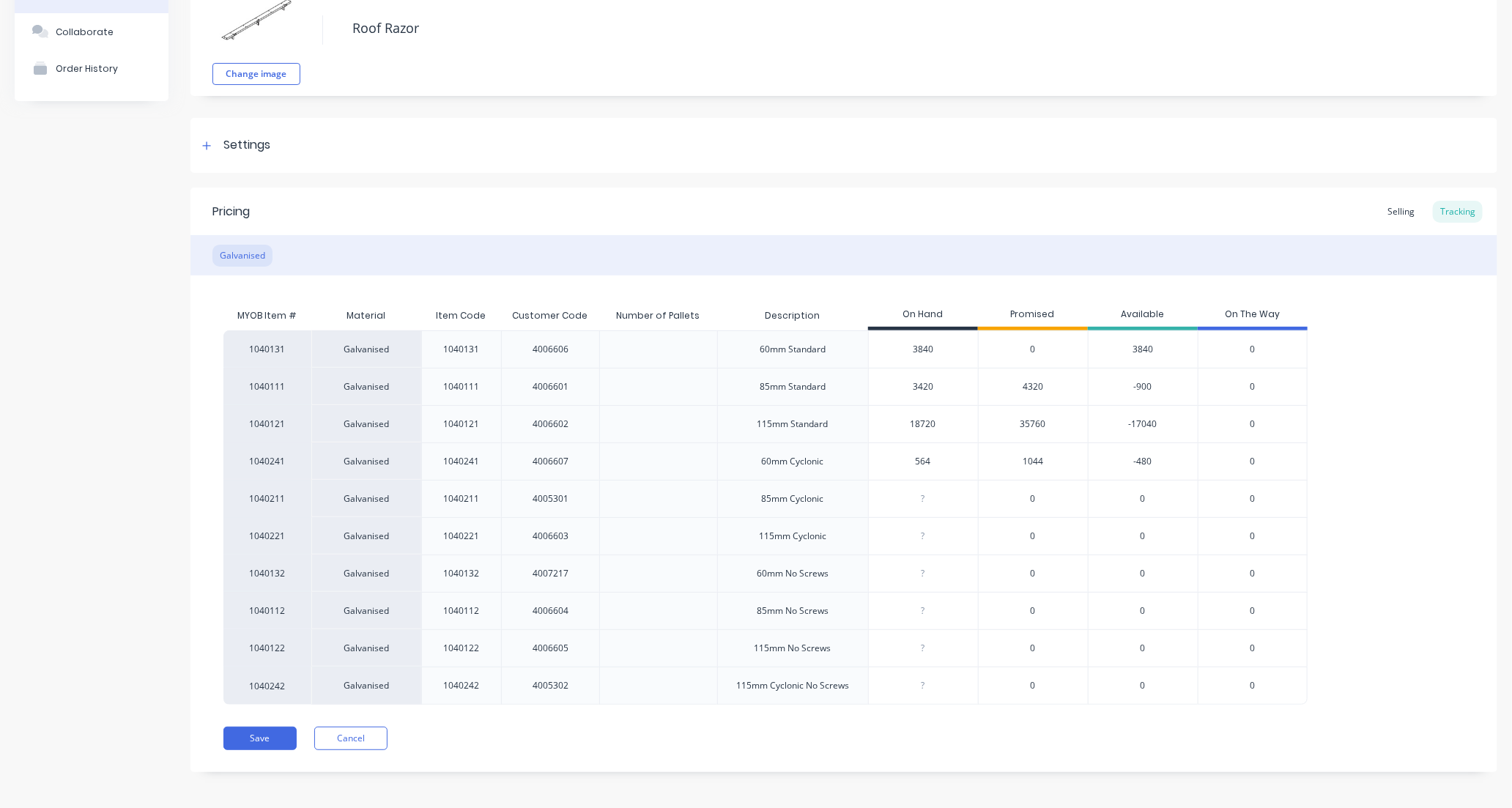
scroll to position [104, 0]
click at [272, 735] on button "Save" at bounding box center [260, 734] width 73 height 23
type textarea "x"
